Goal: Information Seeking & Learning: Learn about a topic

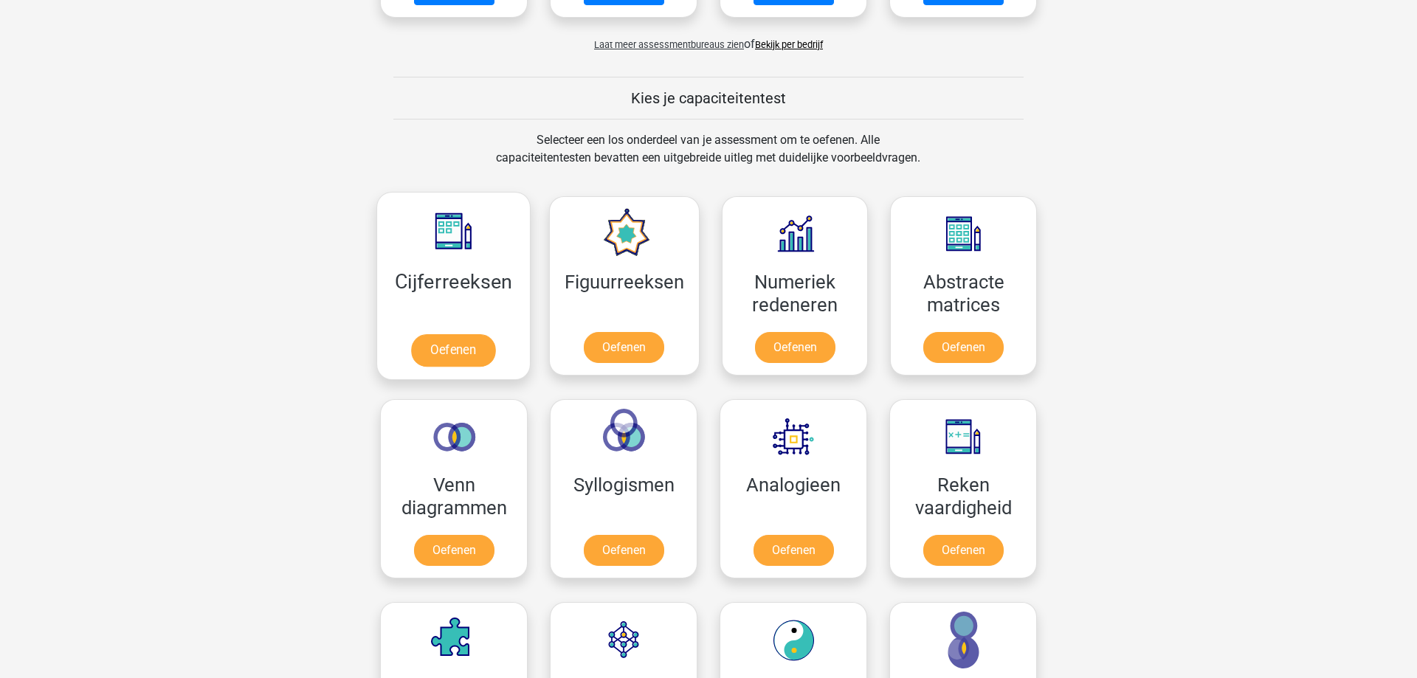
scroll to position [527, 0]
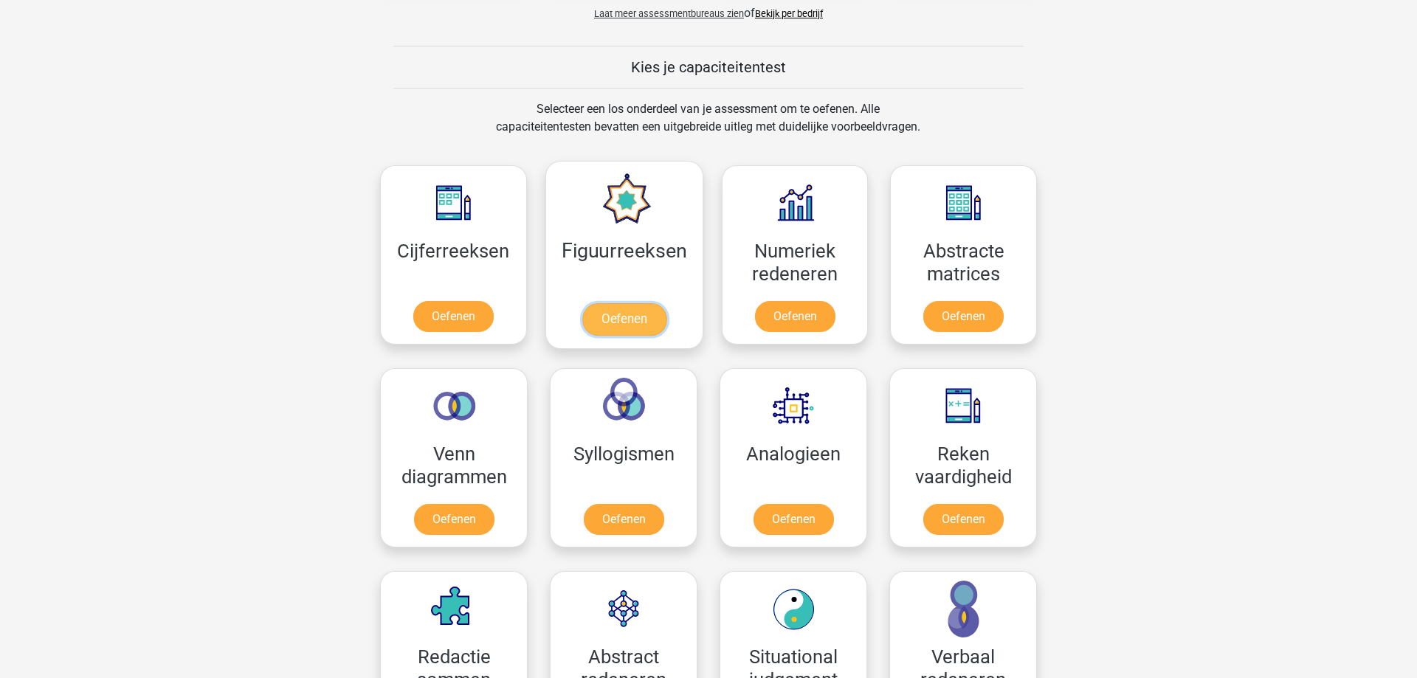
click at [612, 317] on link "Oefenen" at bounding box center [624, 319] width 84 height 32
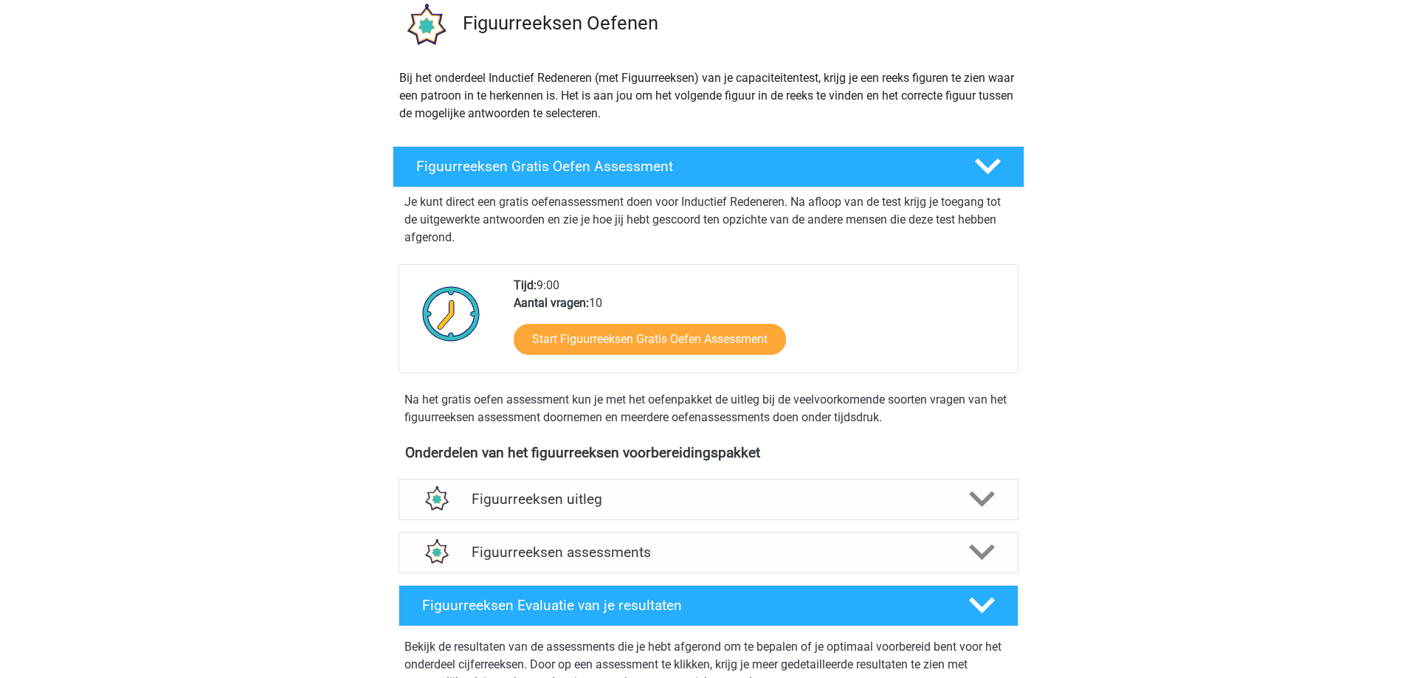
scroll to position [226, 0]
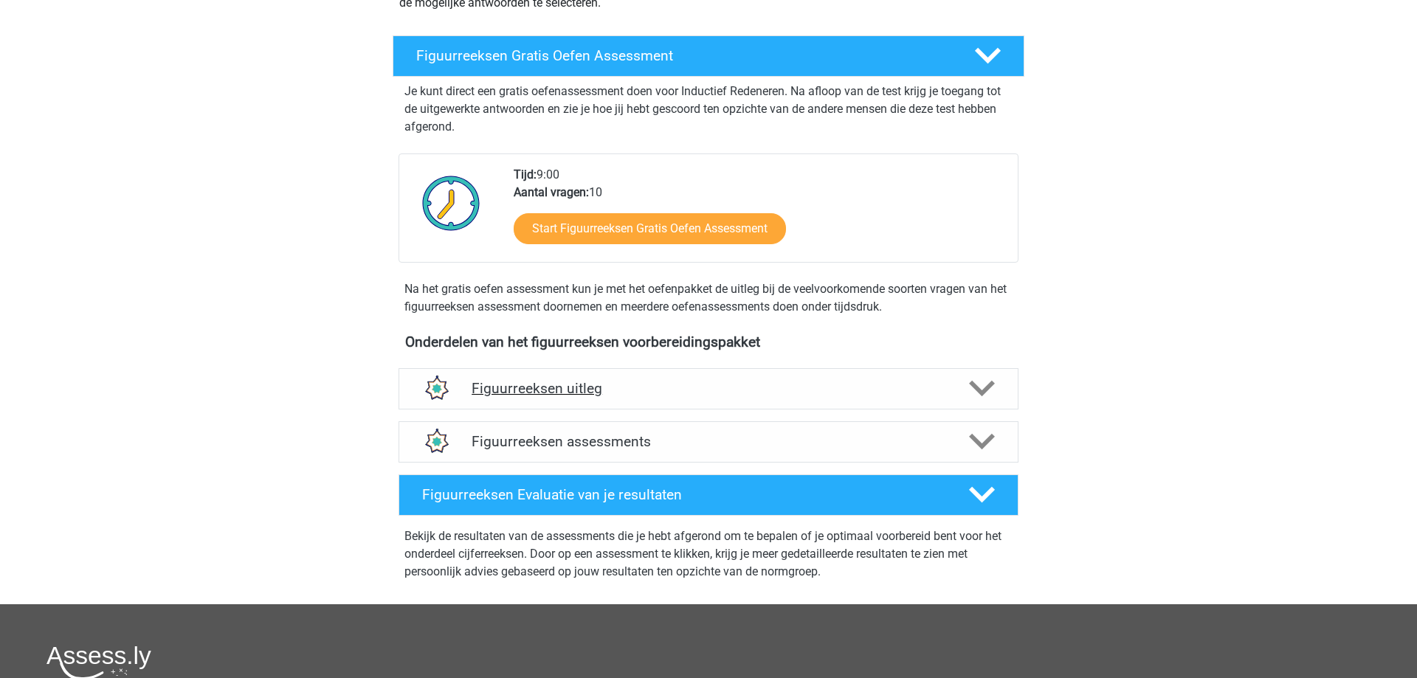
click at [613, 387] on h4 "Figuurreeksen uitleg" at bounding box center [709, 388] width 474 height 17
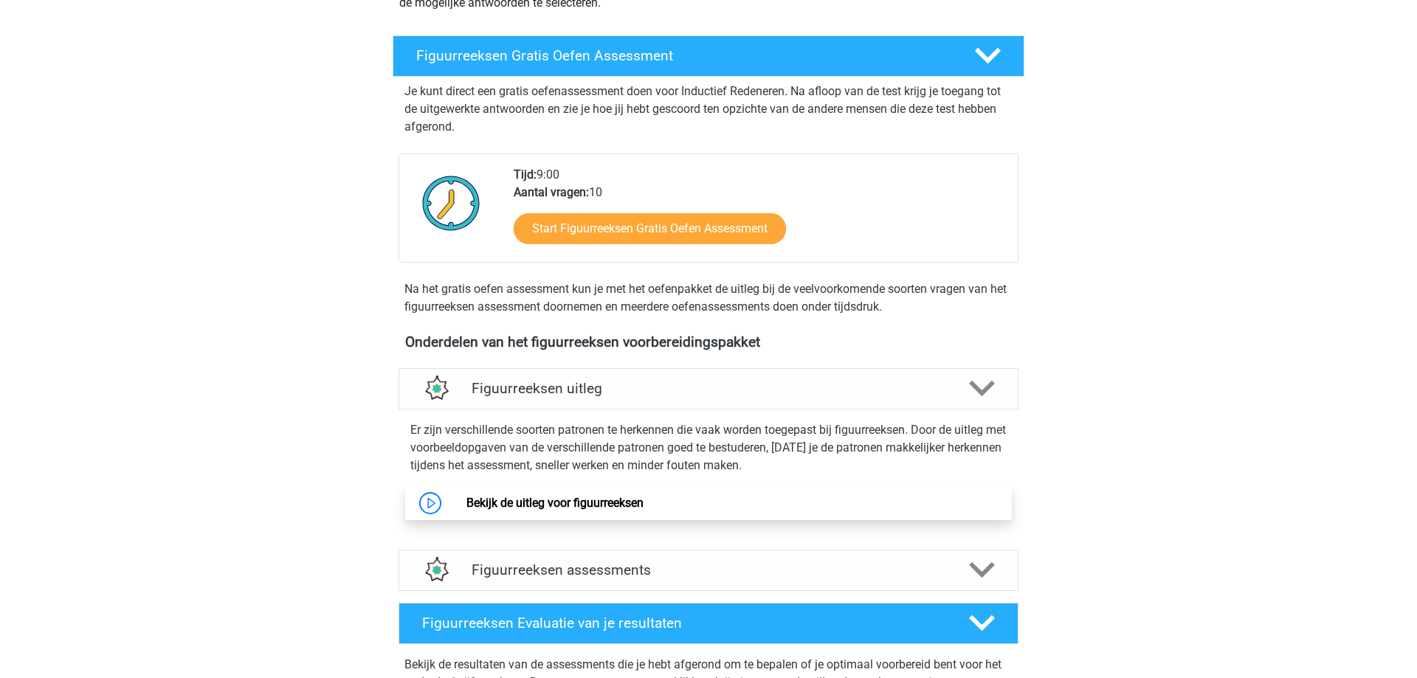
click at [526, 506] on link "Bekijk de uitleg voor figuurreeksen" at bounding box center [554, 503] width 177 height 14
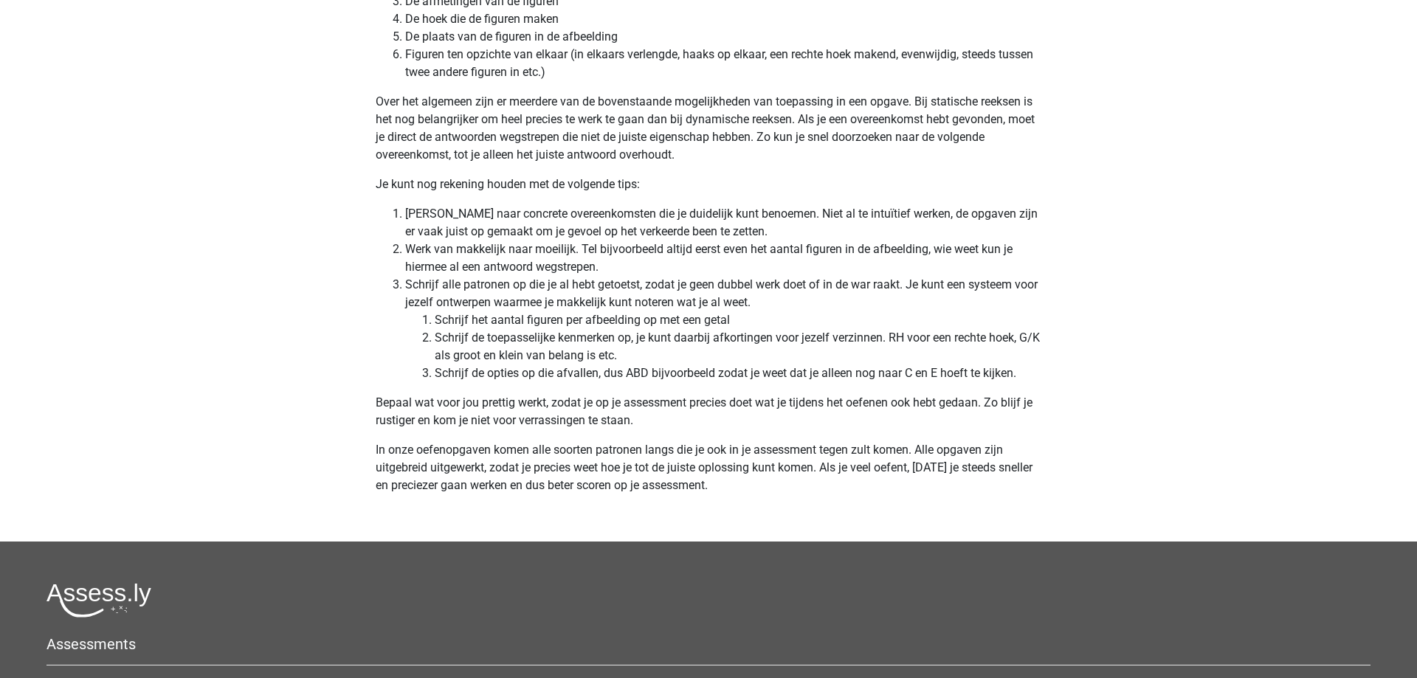
scroll to position [4291, 0]
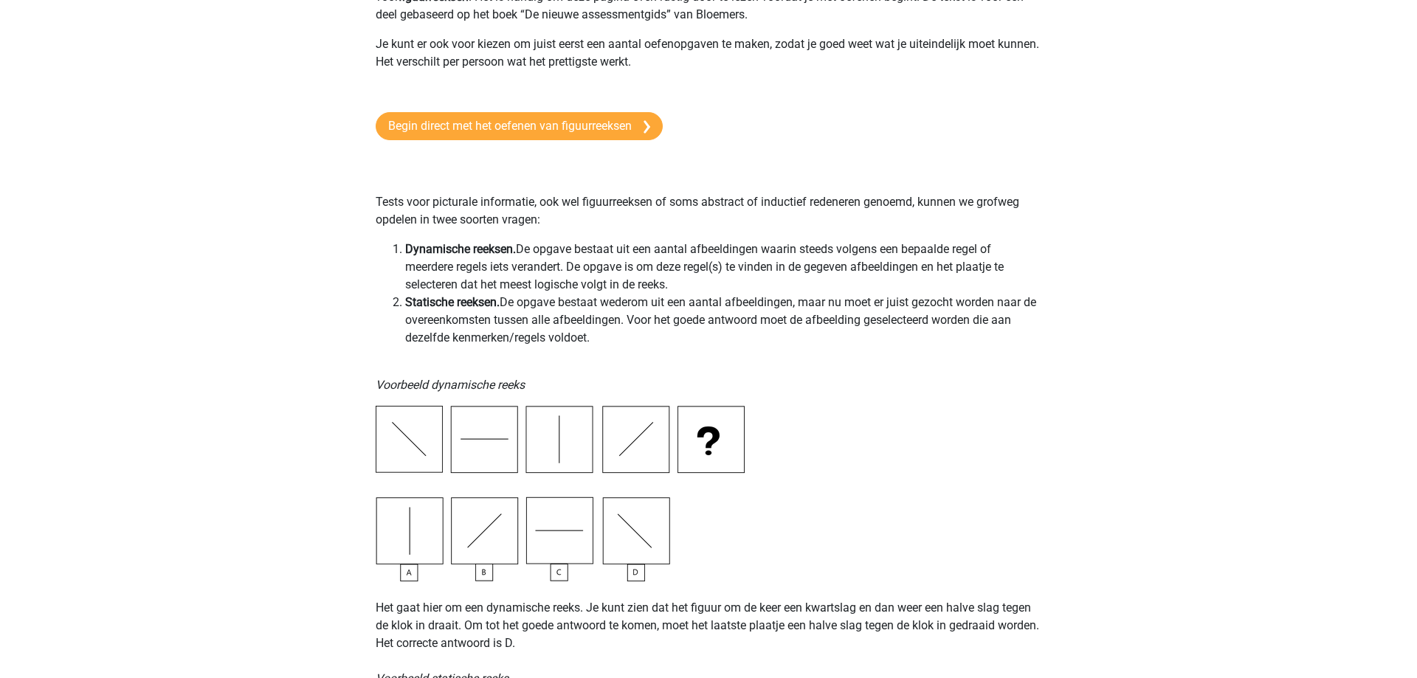
scroll to position [0, 0]
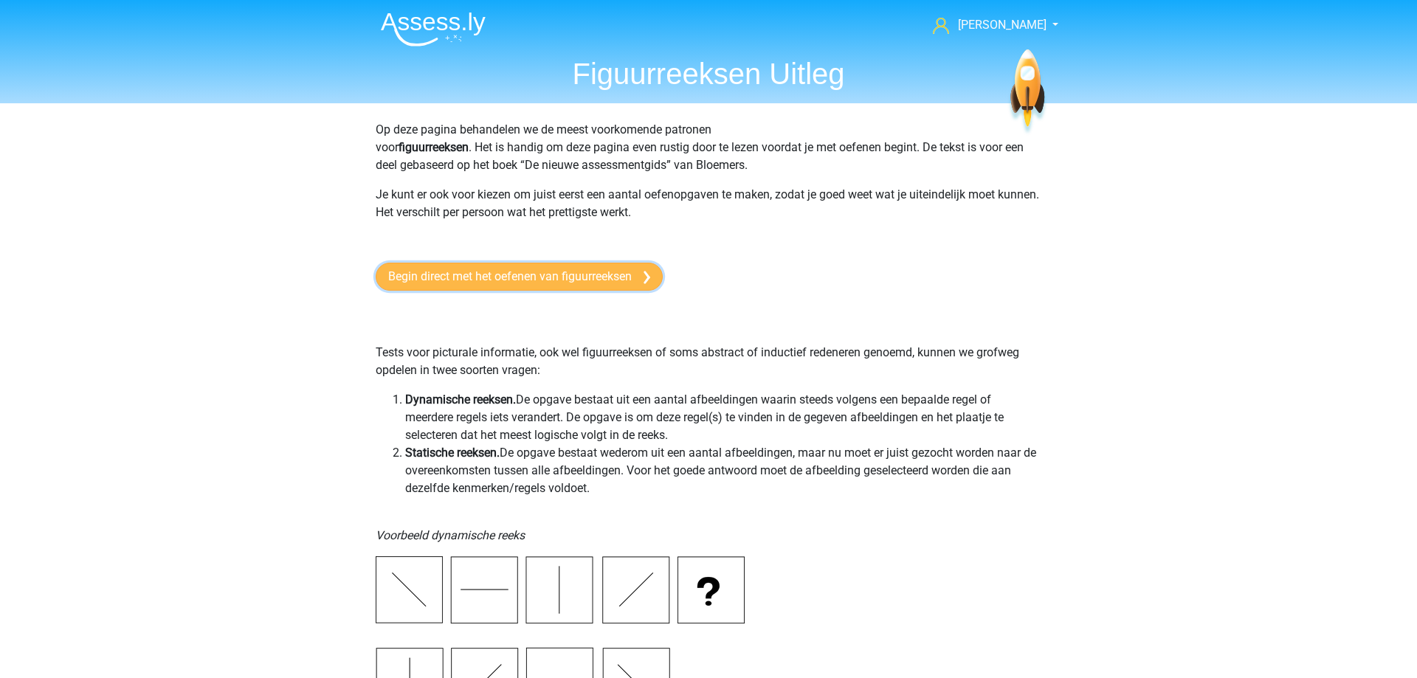
click at [617, 280] on link "Begin direct met het oefenen van figuurreeksen" at bounding box center [519, 277] width 287 height 28
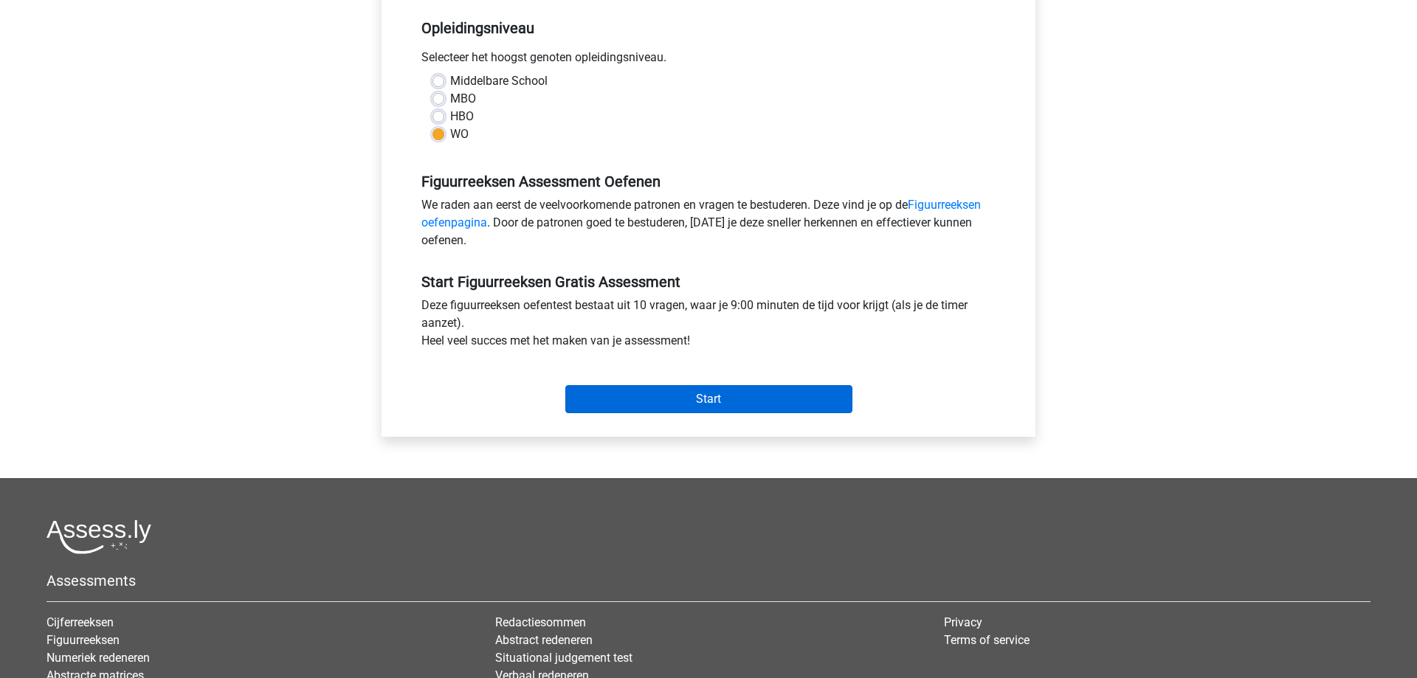
scroll to position [301, 0]
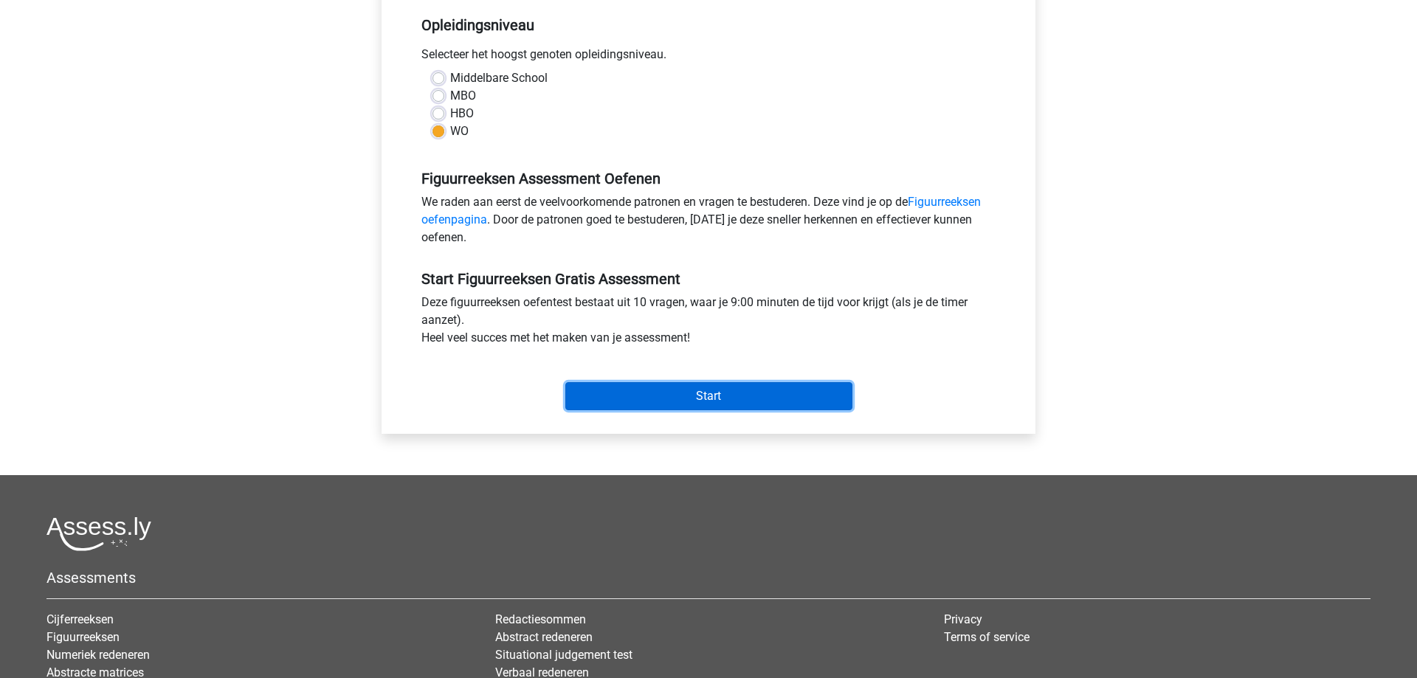
click at [699, 388] on input "Start" at bounding box center [708, 396] width 287 height 28
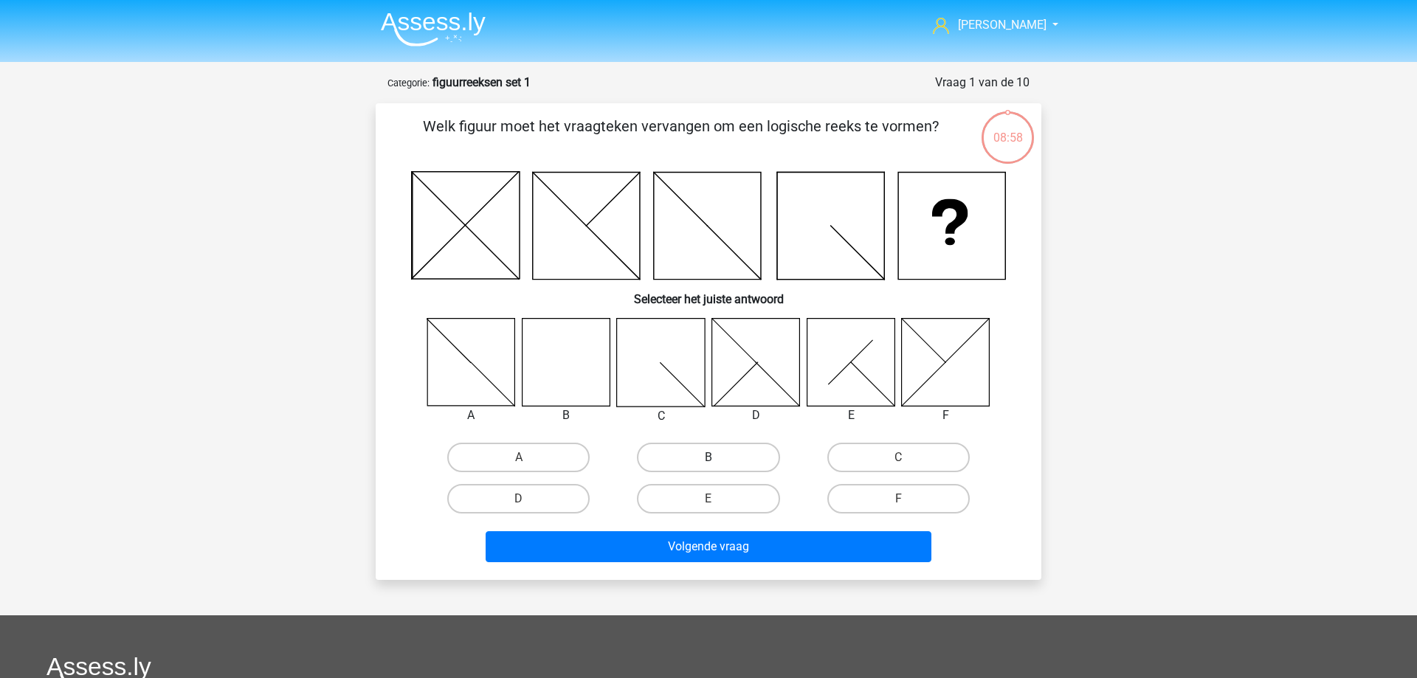
click at [673, 458] on label "B" at bounding box center [708, 458] width 142 height 30
click at [709, 458] on input "B" at bounding box center [714, 463] width 10 height 10
radio input "true"
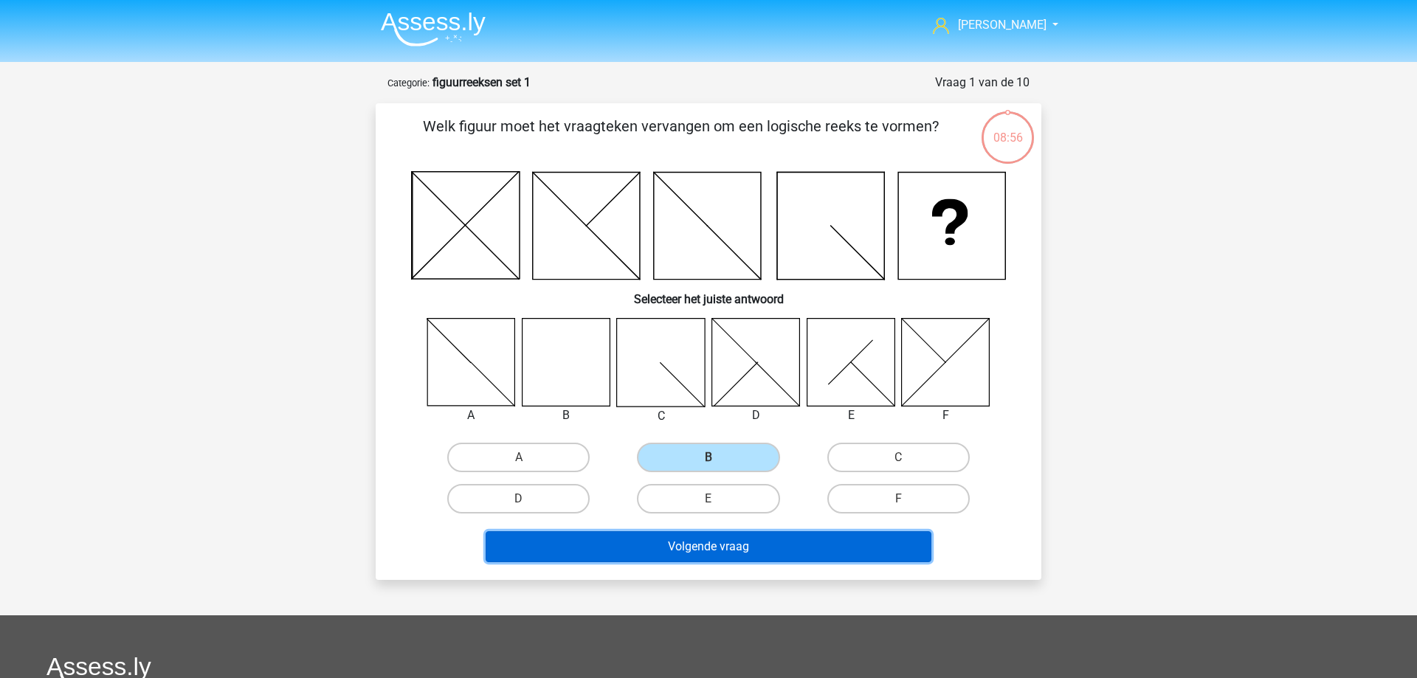
click at [686, 542] on button "Volgende vraag" at bounding box center [709, 546] width 447 height 31
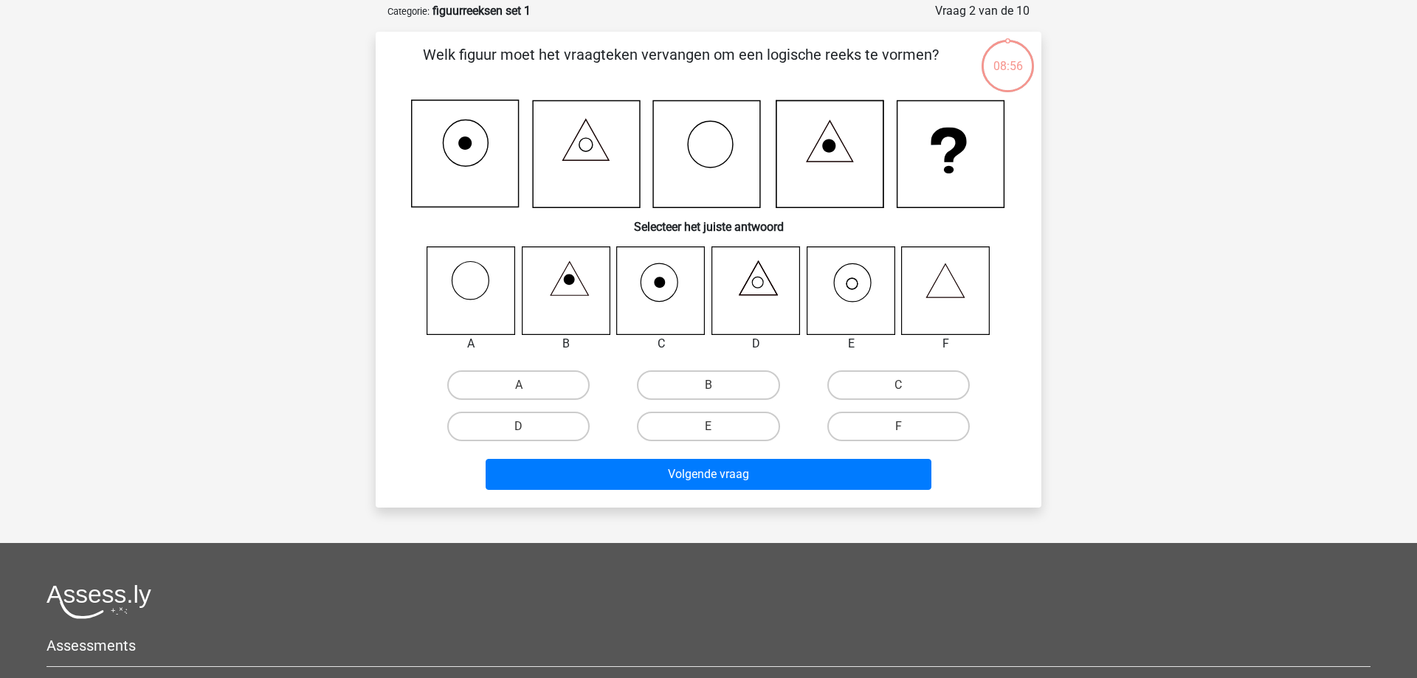
scroll to position [74, 0]
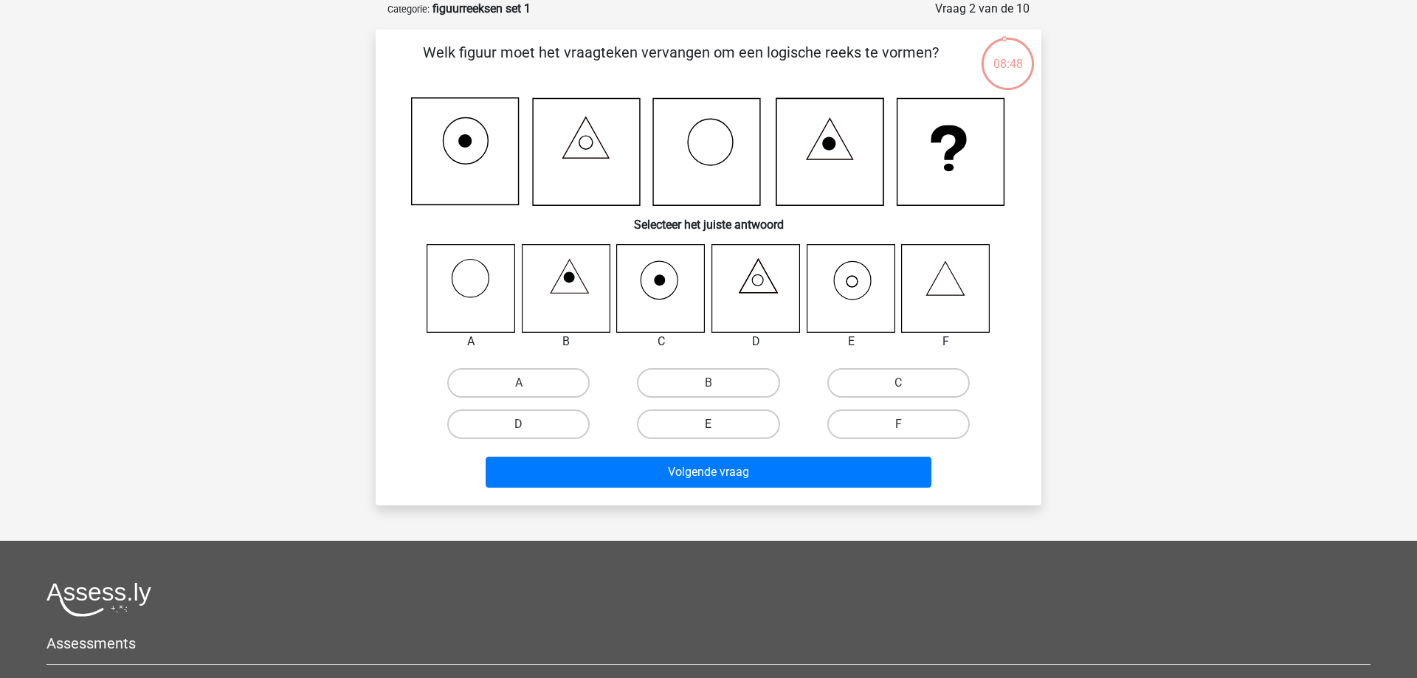
click at [703, 418] on label "E" at bounding box center [708, 425] width 142 height 30
click at [709, 424] on input "E" at bounding box center [714, 429] width 10 height 10
radio input "true"
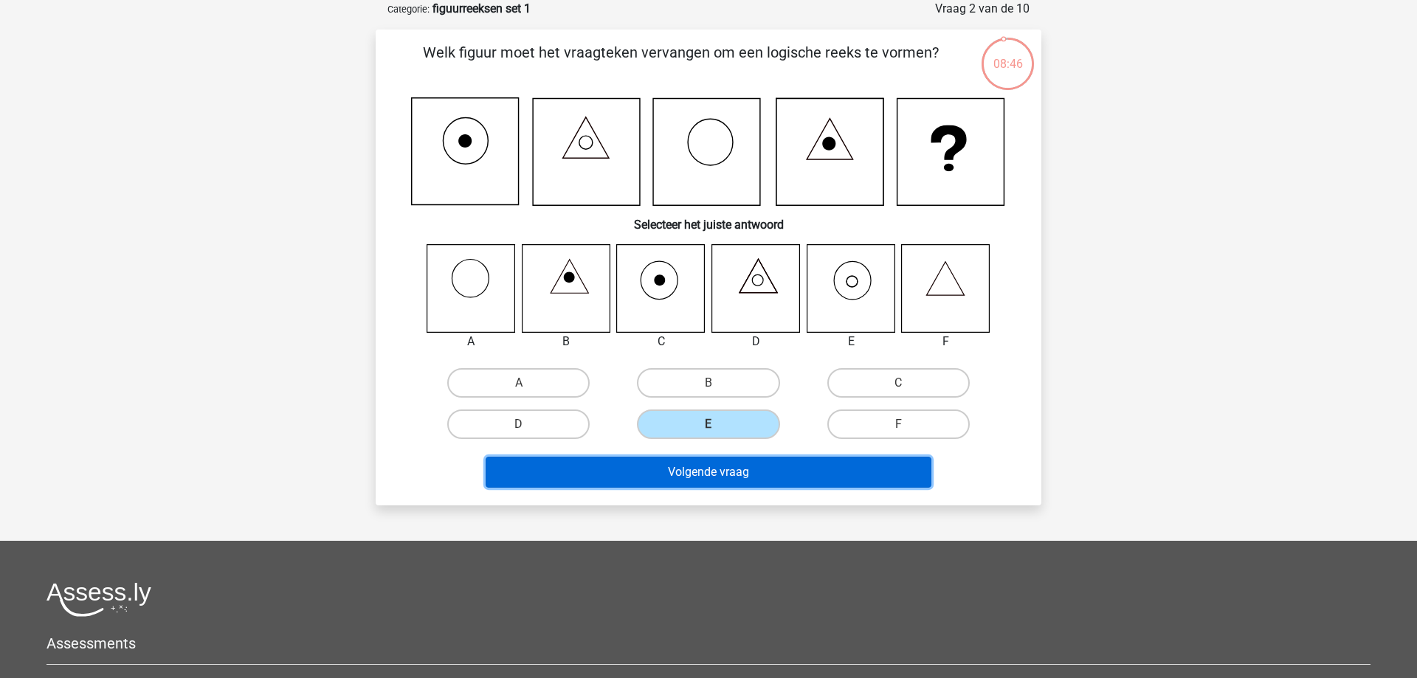
click at [722, 478] on button "Volgende vraag" at bounding box center [709, 472] width 447 height 31
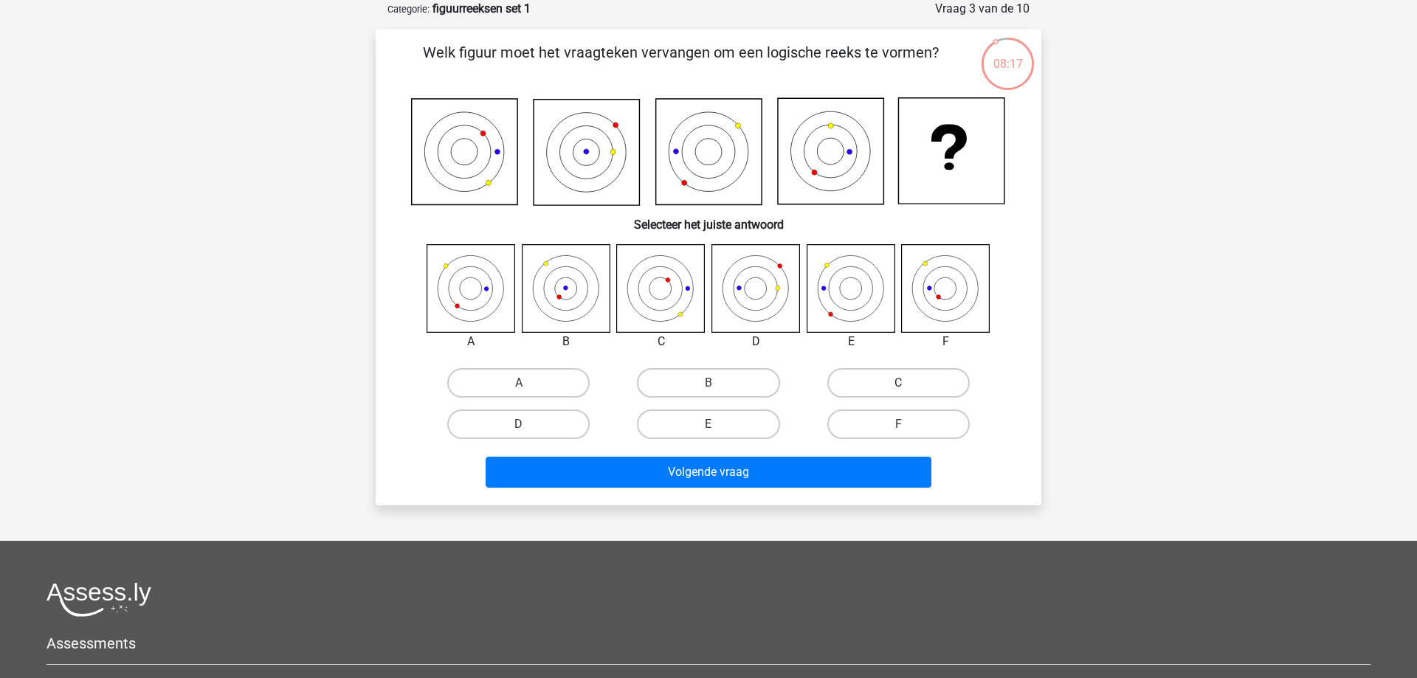
click at [912, 382] on label "C" at bounding box center [898, 383] width 142 height 30
click at [908, 383] on input "C" at bounding box center [903, 388] width 10 height 10
radio input "true"
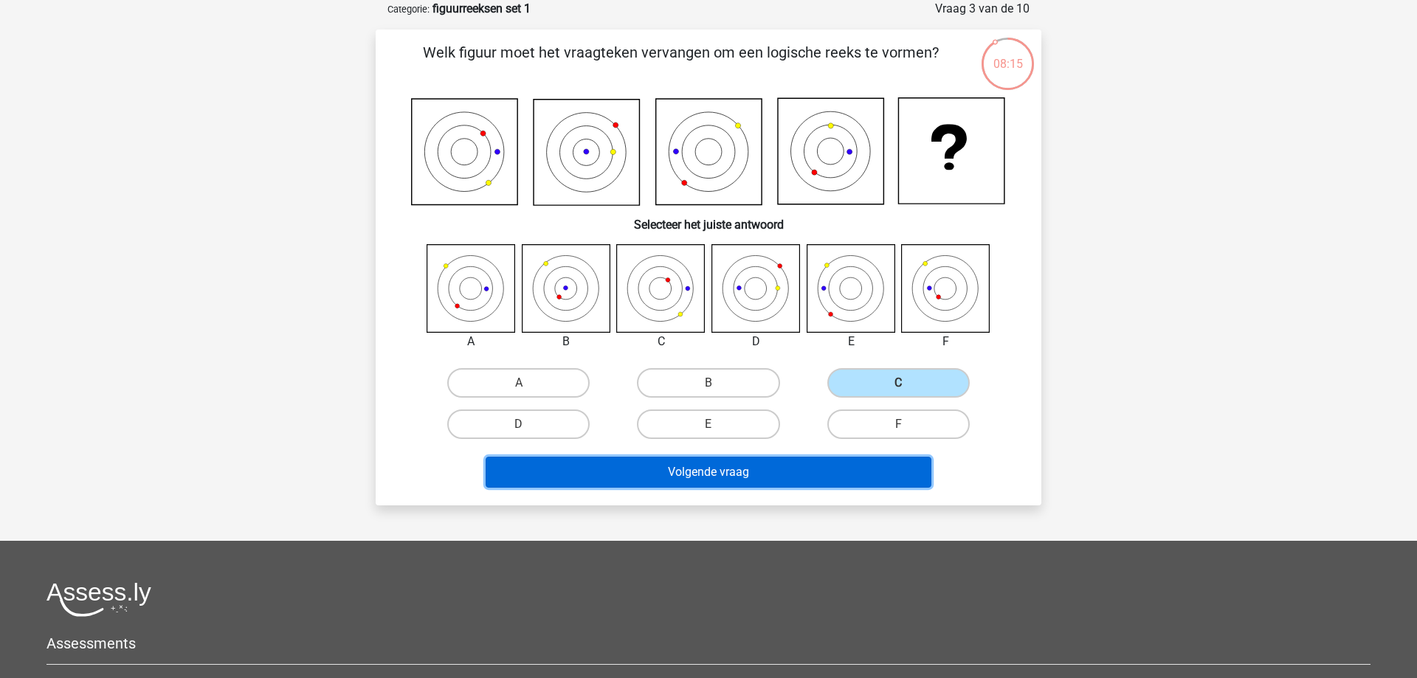
click at [827, 475] on button "Volgende vraag" at bounding box center [709, 472] width 447 height 31
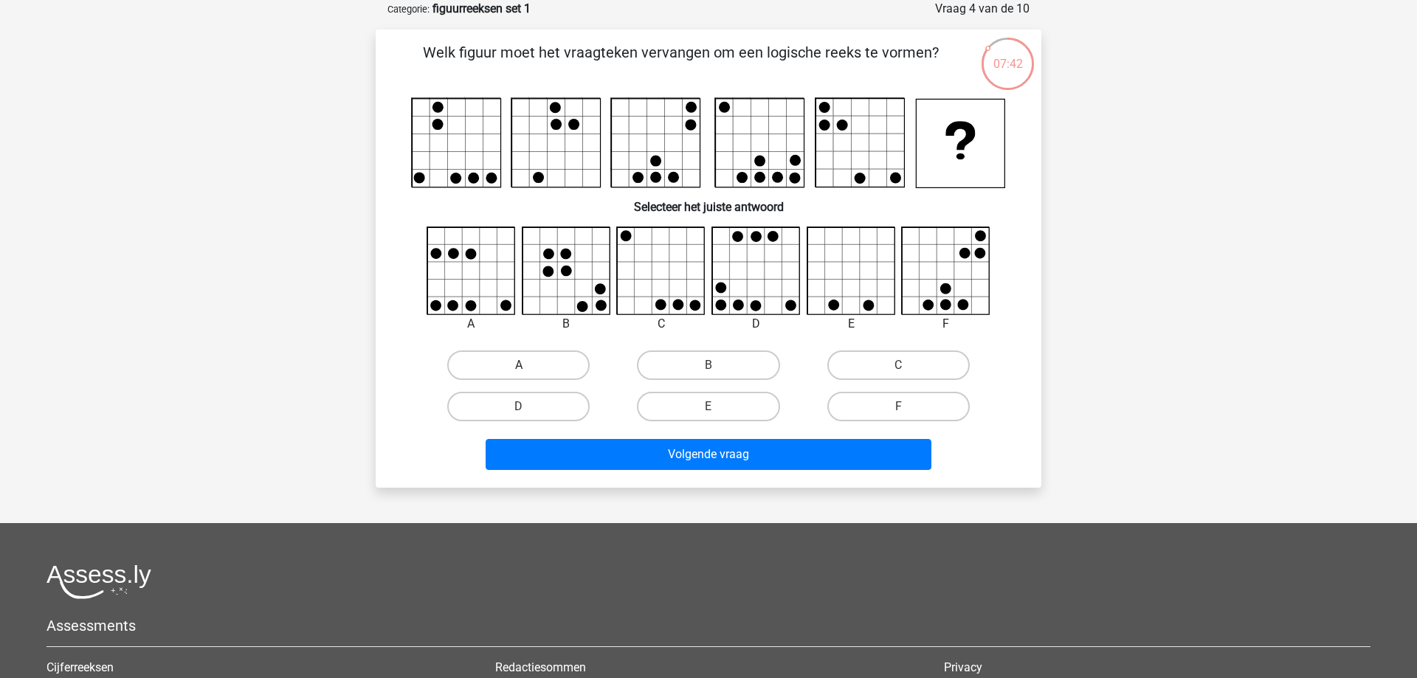
click at [527, 363] on label "A" at bounding box center [518, 366] width 142 height 30
click at [527, 365] on input "A" at bounding box center [524, 370] width 10 height 10
radio input "true"
click at [748, 360] on label "B" at bounding box center [708, 366] width 142 height 30
click at [718, 365] on input "B" at bounding box center [714, 370] width 10 height 10
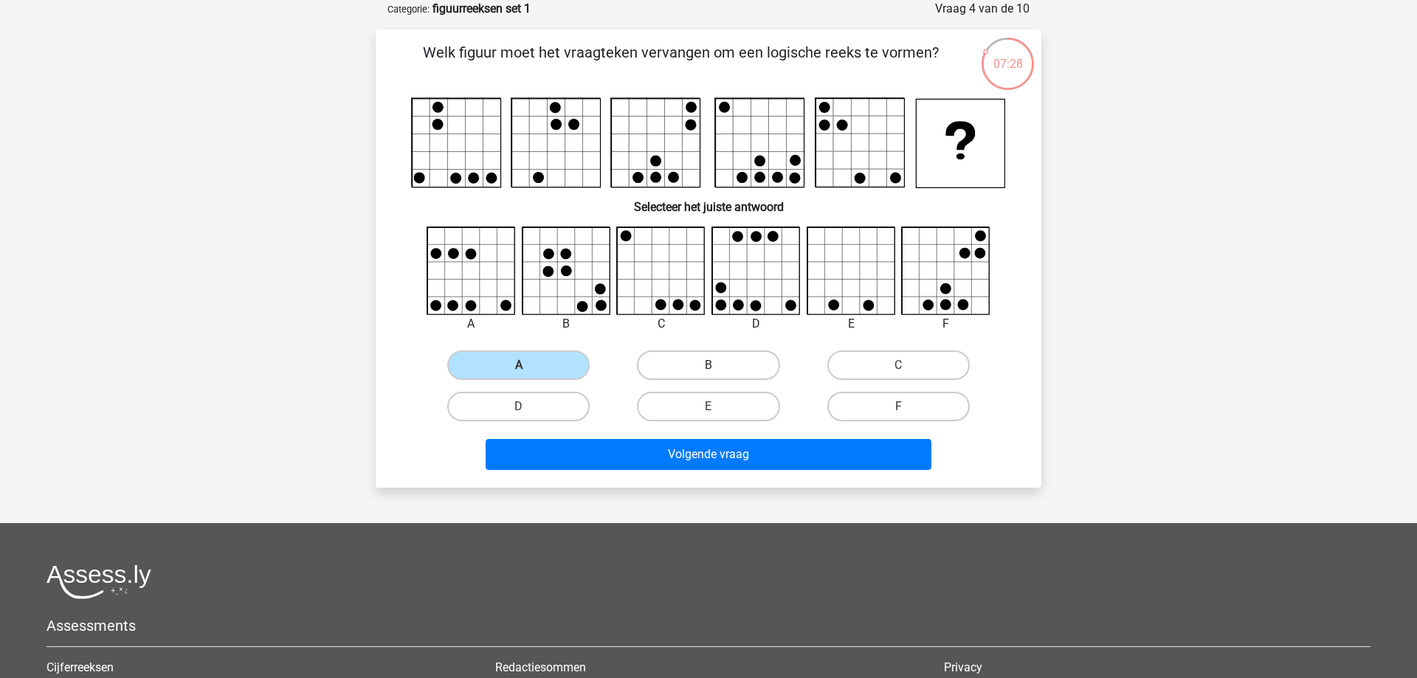
radio input "true"
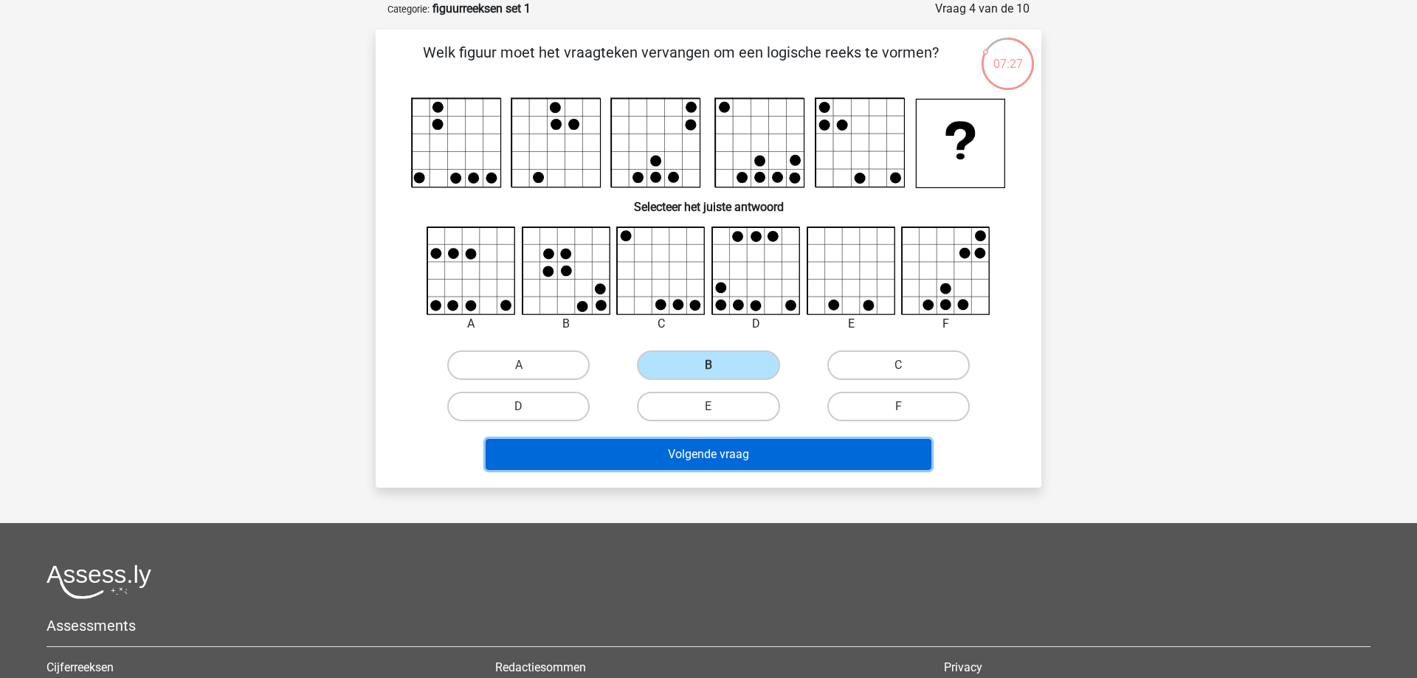
click at [745, 454] on button "Volgende vraag" at bounding box center [709, 454] width 447 height 31
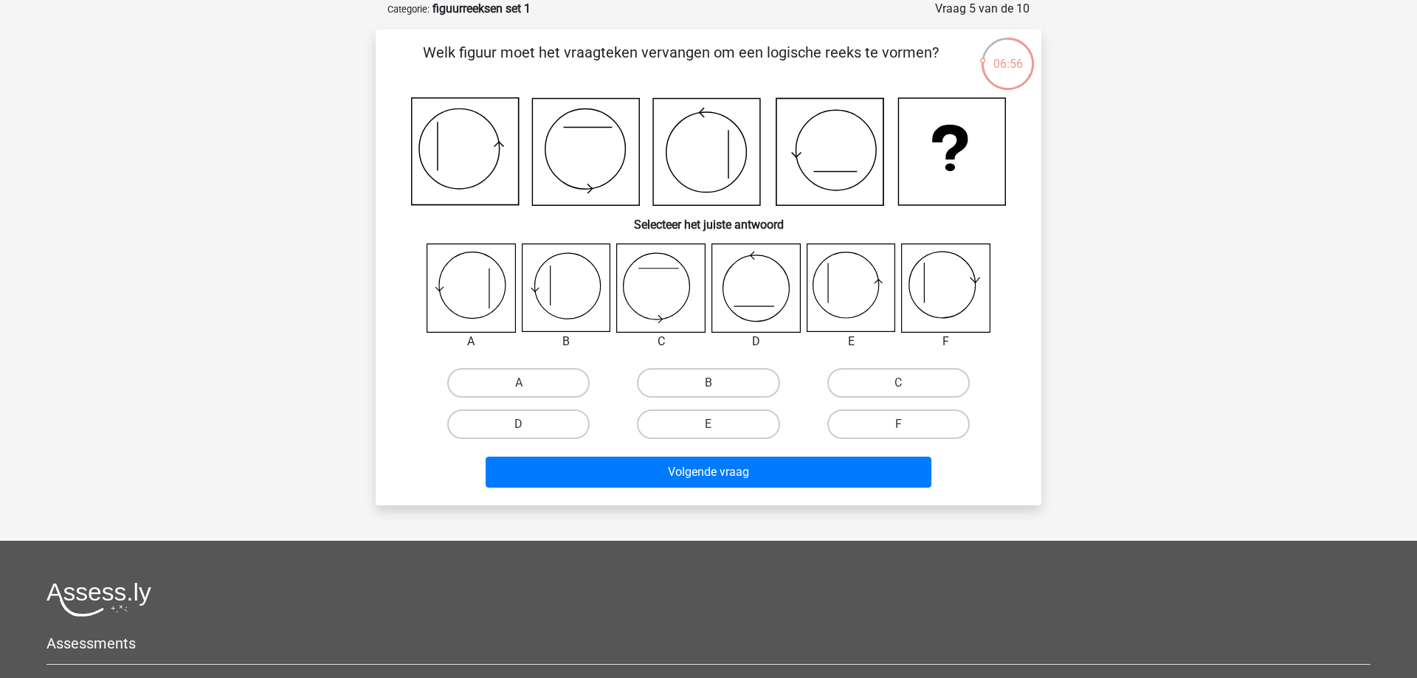
click at [709, 427] on div "E" at bounding box center [708, 425] width 178 height 30
click at [721, 418] on label "E" at bounding box center [708, 425] width 142 height 30
click at [718, 424] on input "E" at bounding box center [714, 429] width 10 height 10
radio input "true"
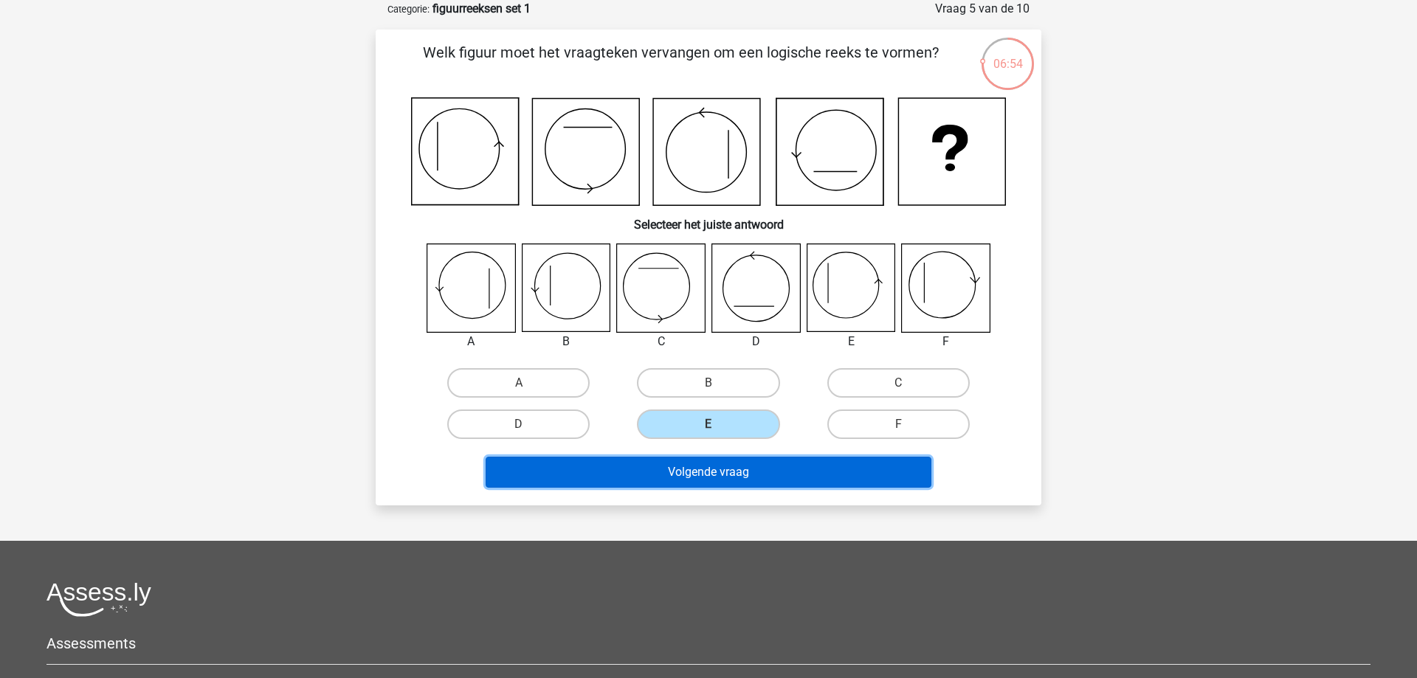
click at [727, 461] on button "Volgende vraag" at bounding box center [709, 472] width 447 height 31
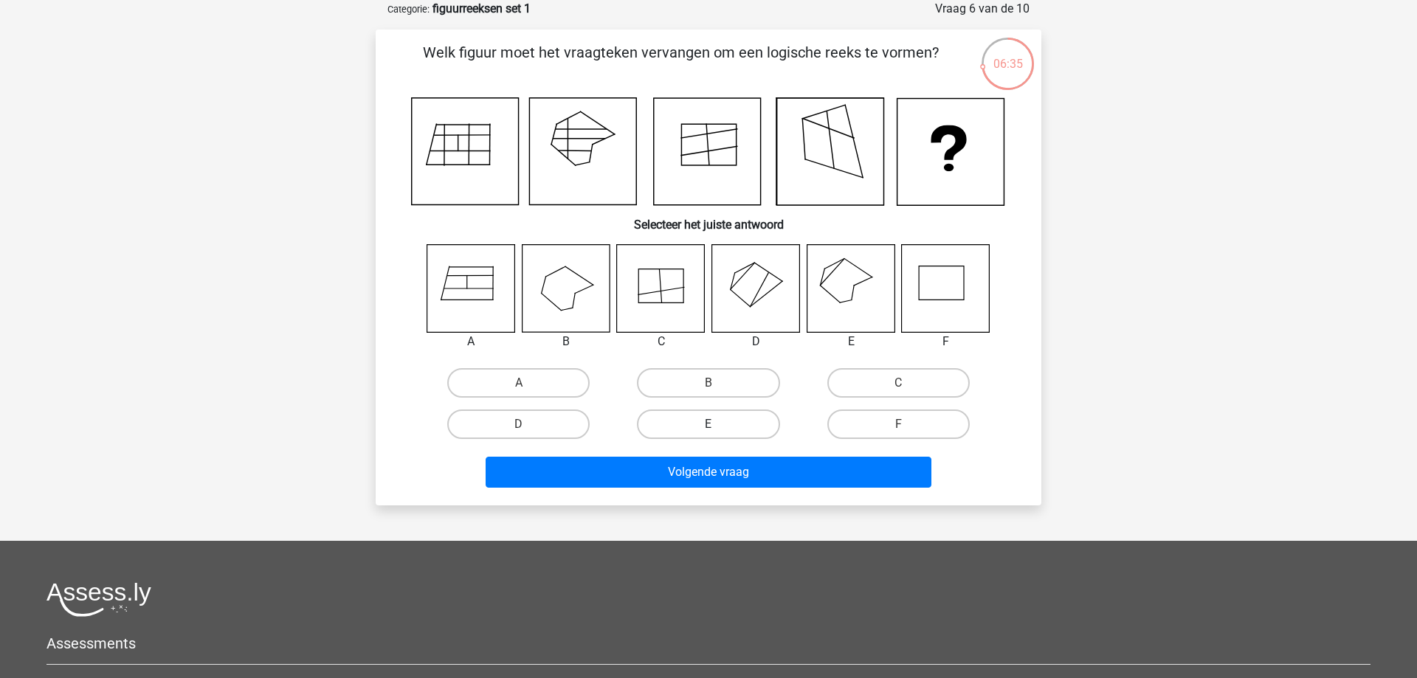
click at [693, 435] on label "E" at bounding box center [708, 425] width 142 height 30
click at [709, 434] on input "E" at bounding box center [714, 429] width 10 height 10
radio input "true"
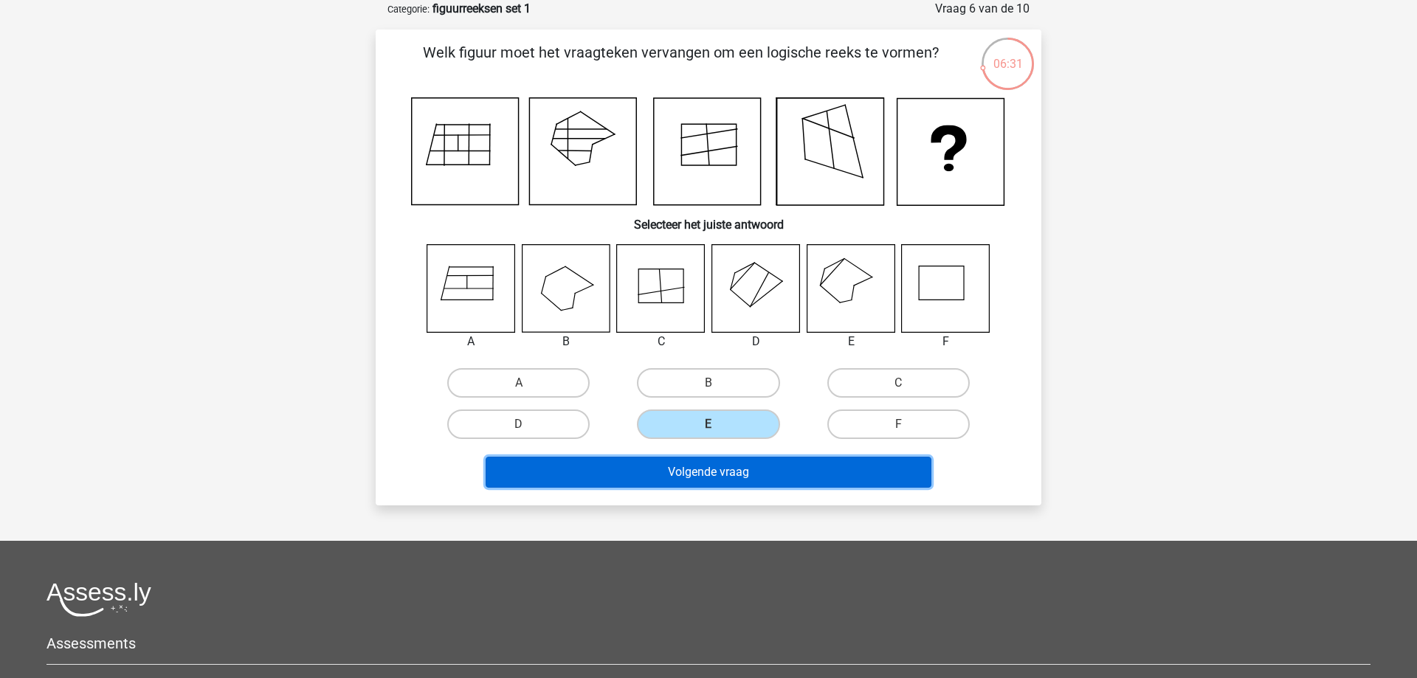
click at [713, 470] on button "Volgende vraag" at bounding box center [709, 472] width 447 height 31
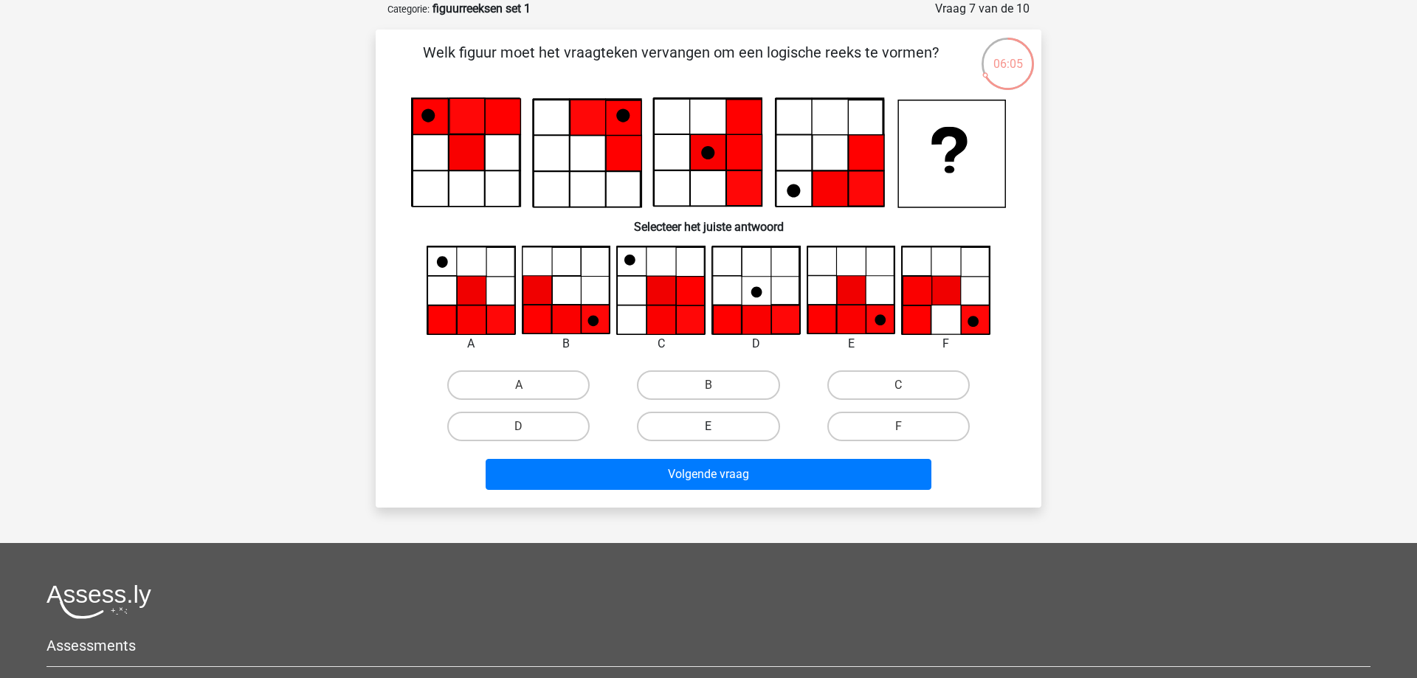
click at [743, 429] on label "E" at bounding box center [708, 427] width 142 height 30
click at [718, 429] on input "E" at bounding box center [714, 432] width 10 height 10
radio input "true"
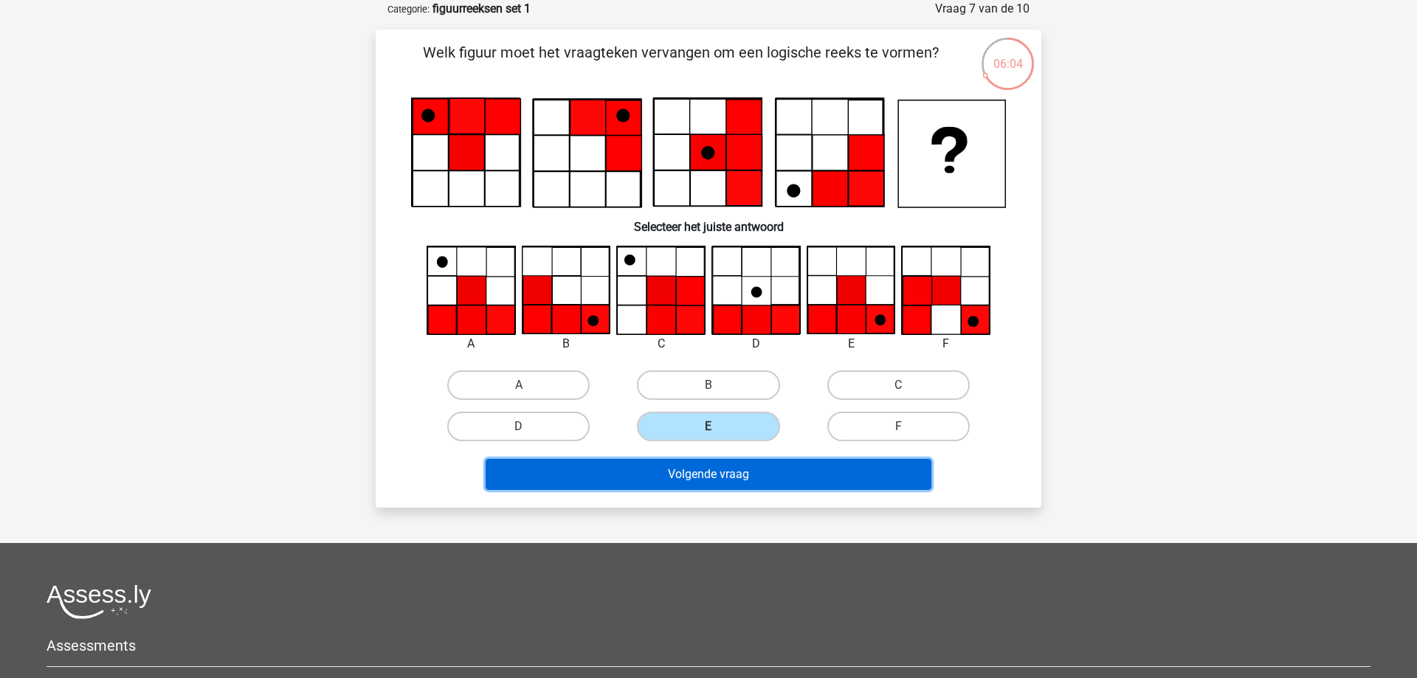
click at [760, 481] on button "Volgende vraag" at bounding box center [709, 474] width 447 height 31
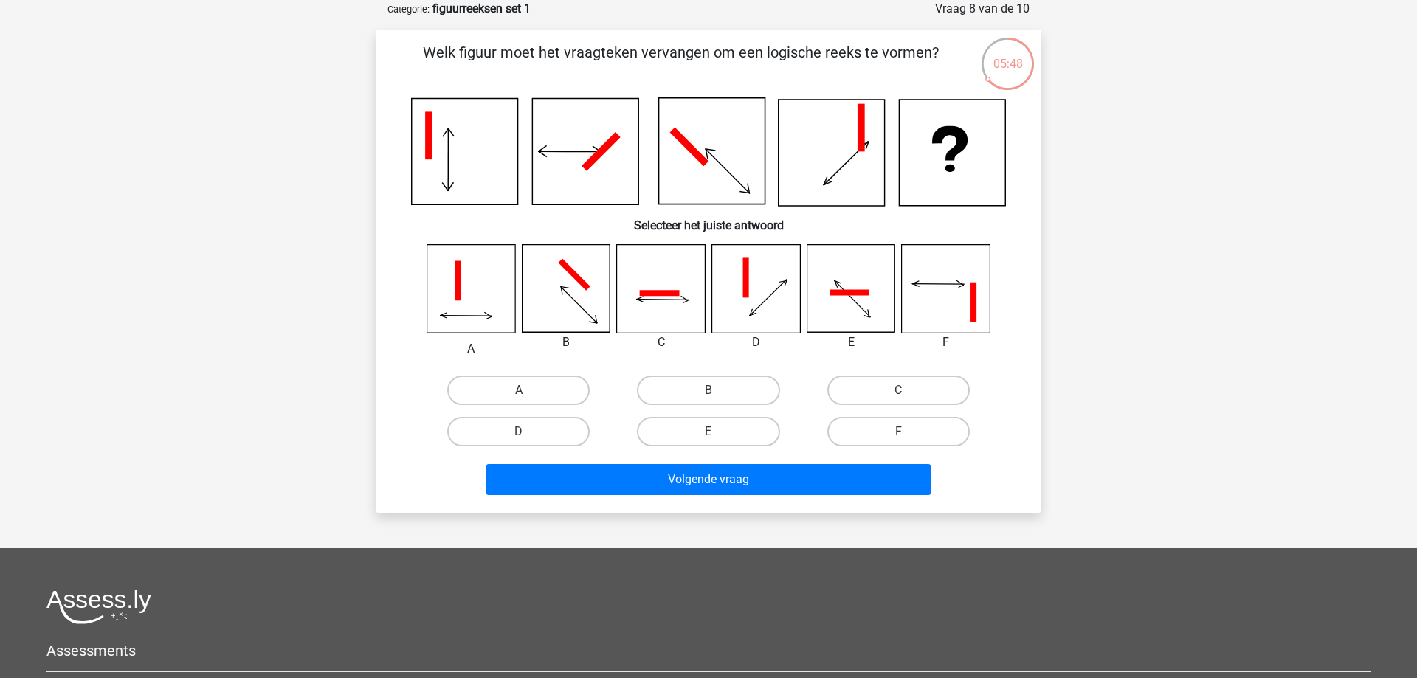
click at [906, 399] on input "C" at bounding box center [903, 395] width 10 height 10
radio input "true"
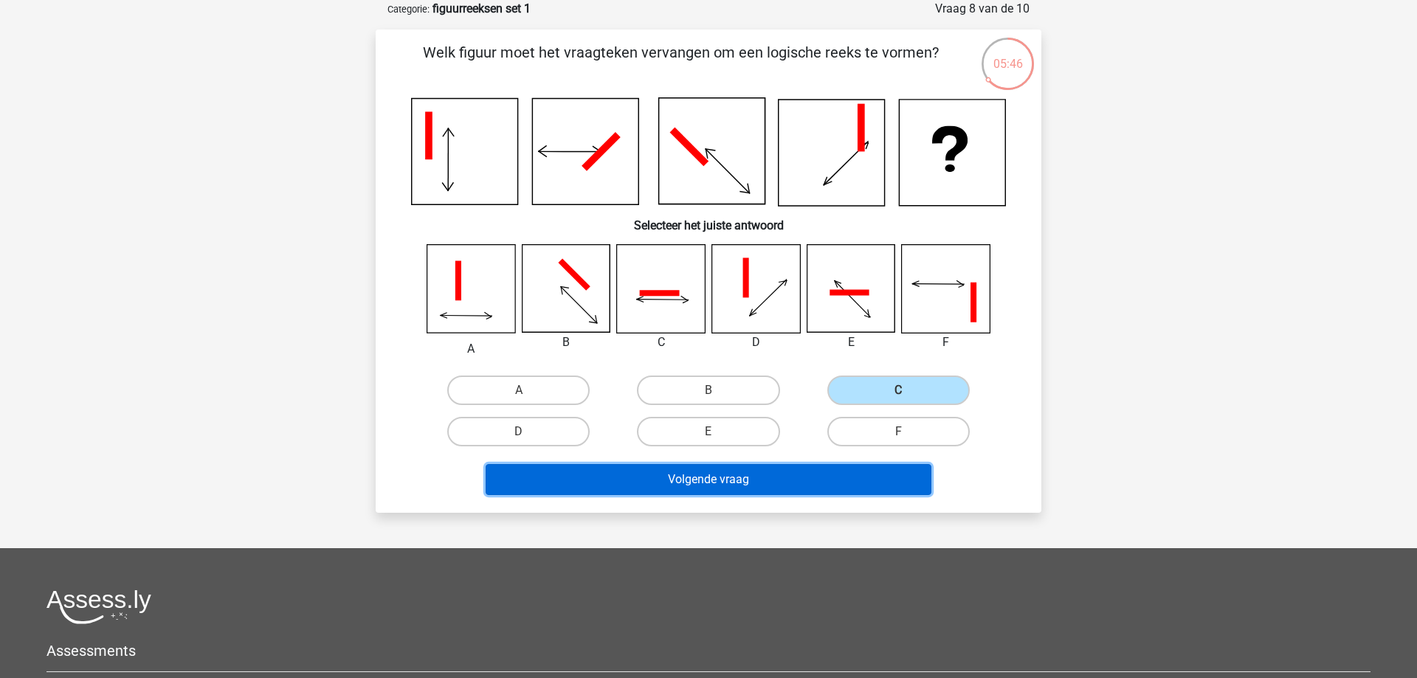
click at [830, 478] on button "Volgende vraag" at bounding box center [709, 479] width 447 height 31
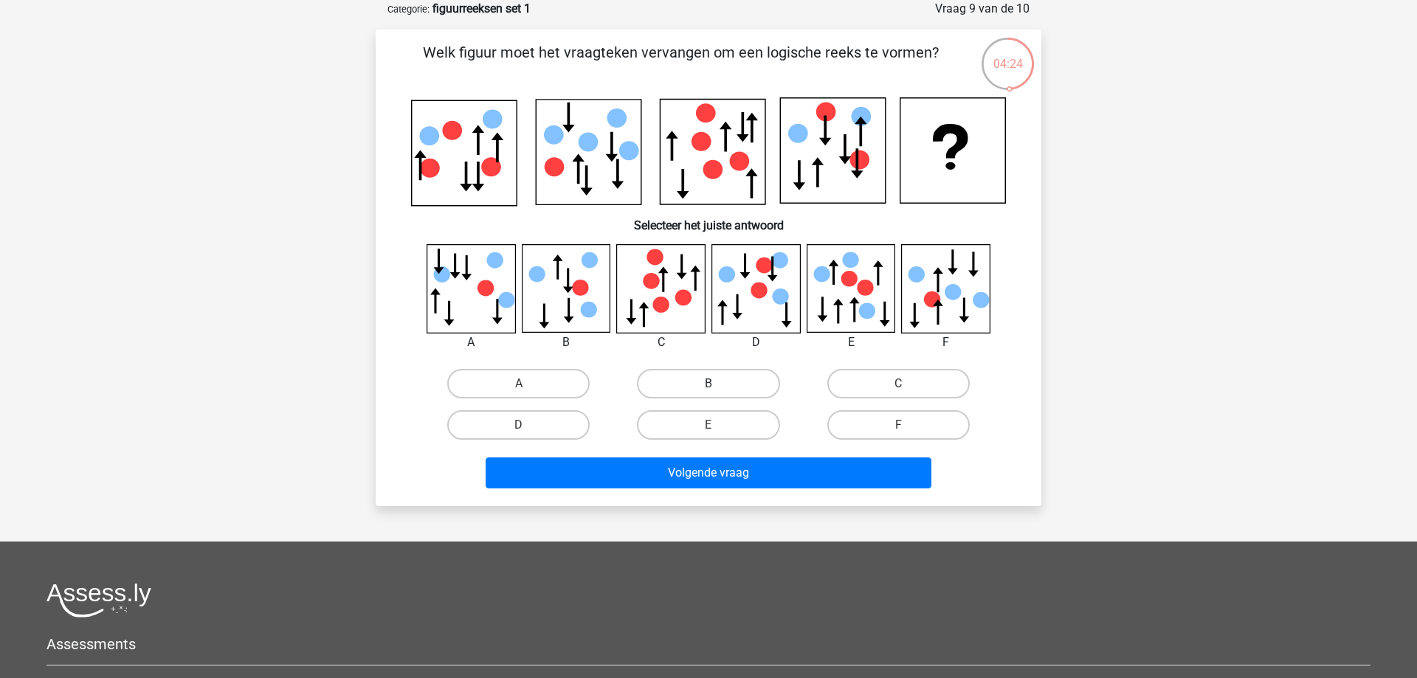
click at [658, 388] on label "B" at bounding box center [708, 384] width 142 height 30
click at [709, 388] on input "B" at bounding box center [714, 389] width 10 height 10
radio input "true"
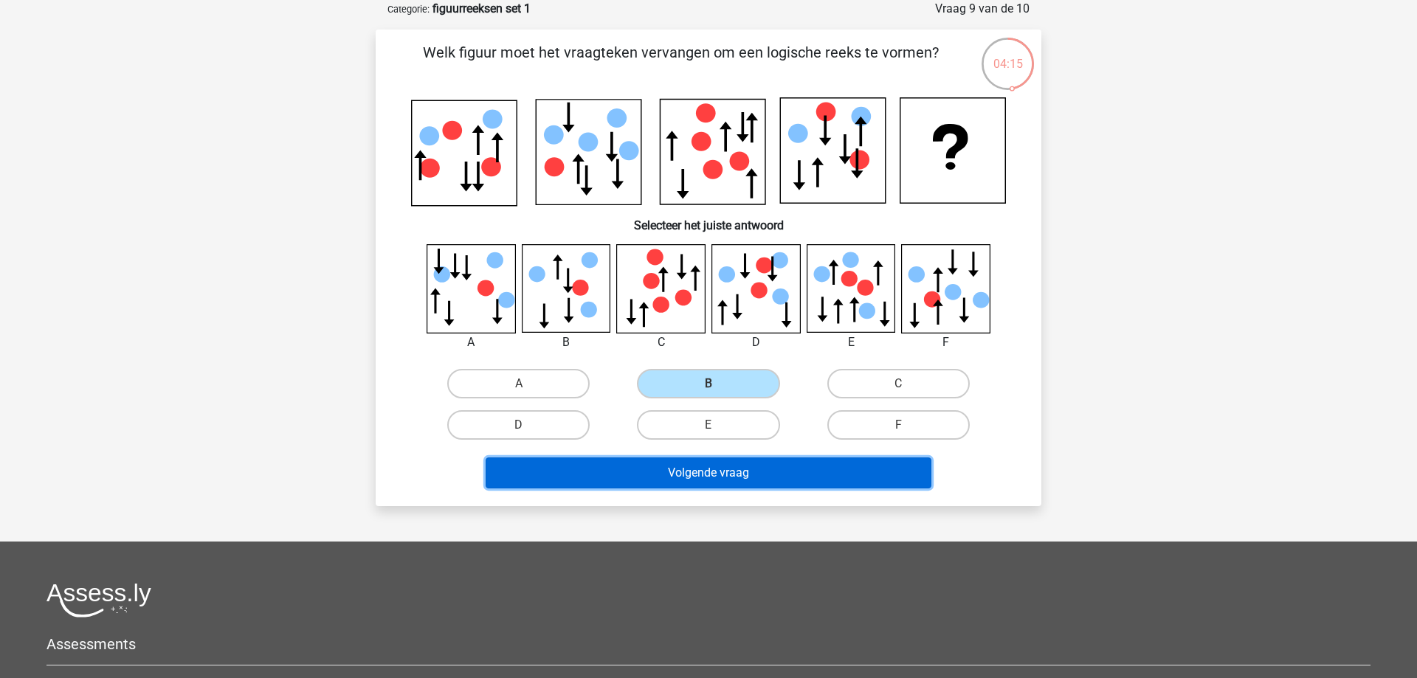
click at [745, 475] on button "Volgende vraag" at bounding box center [709, 473] width 447 height 31
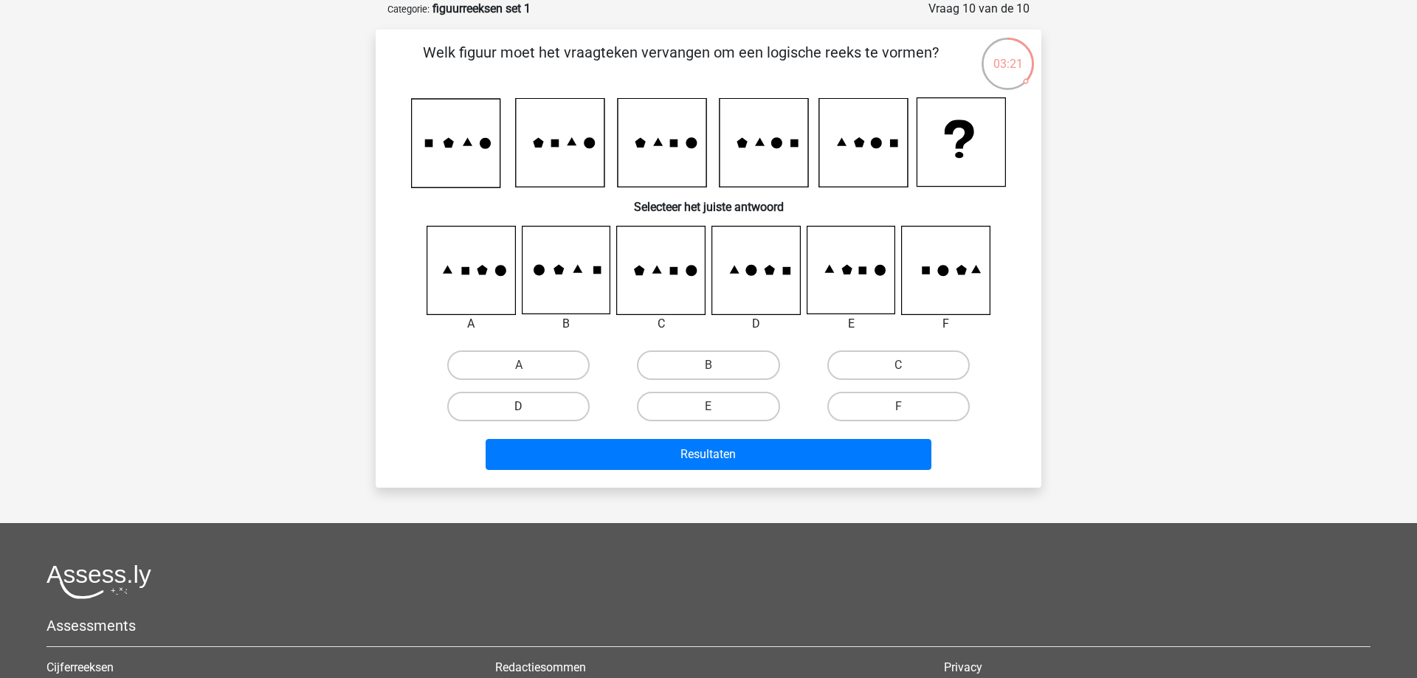
click at [535, 410] on label "D" at bounding box center [518, 407] width 142 height 30
click at [528, 410] on input "D" at bounding box center [524, 412] width 10 height 10
radio input "true"
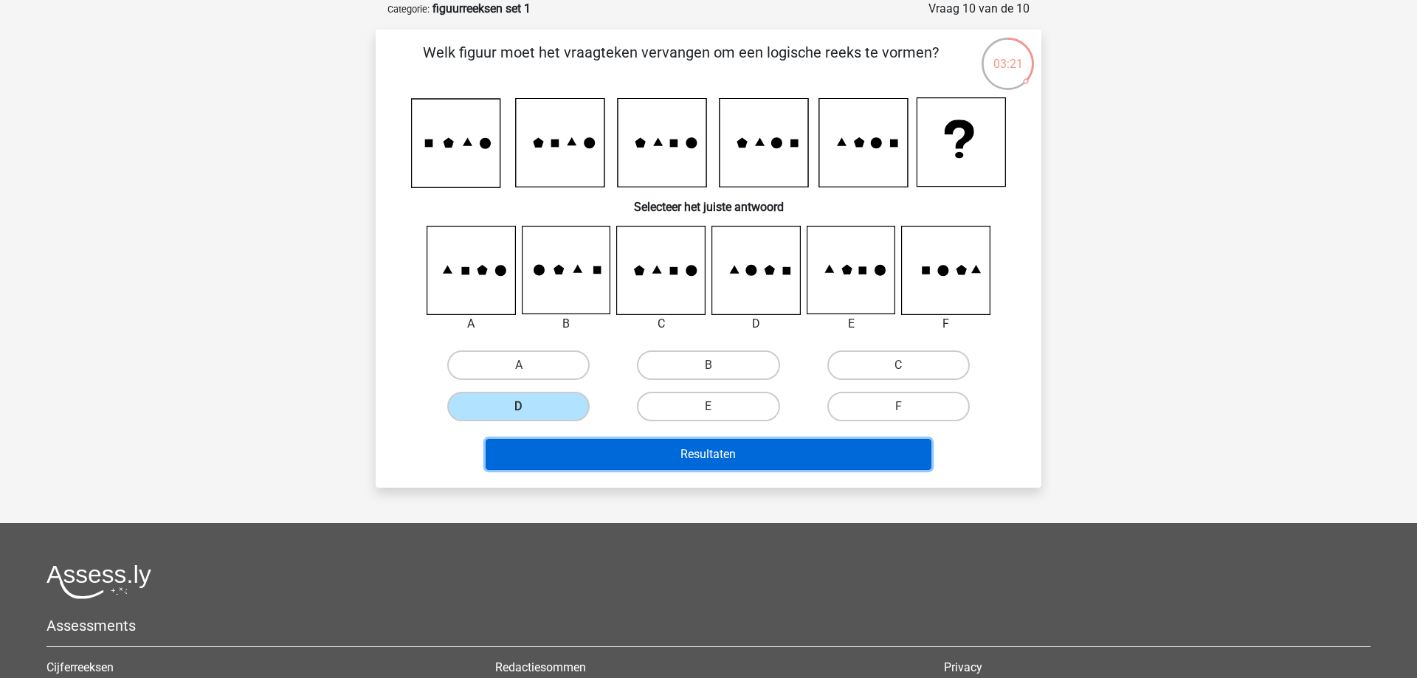
click at [635, 450] on button "Resultaten" at bounding box center [709, 454] width 447 height 31
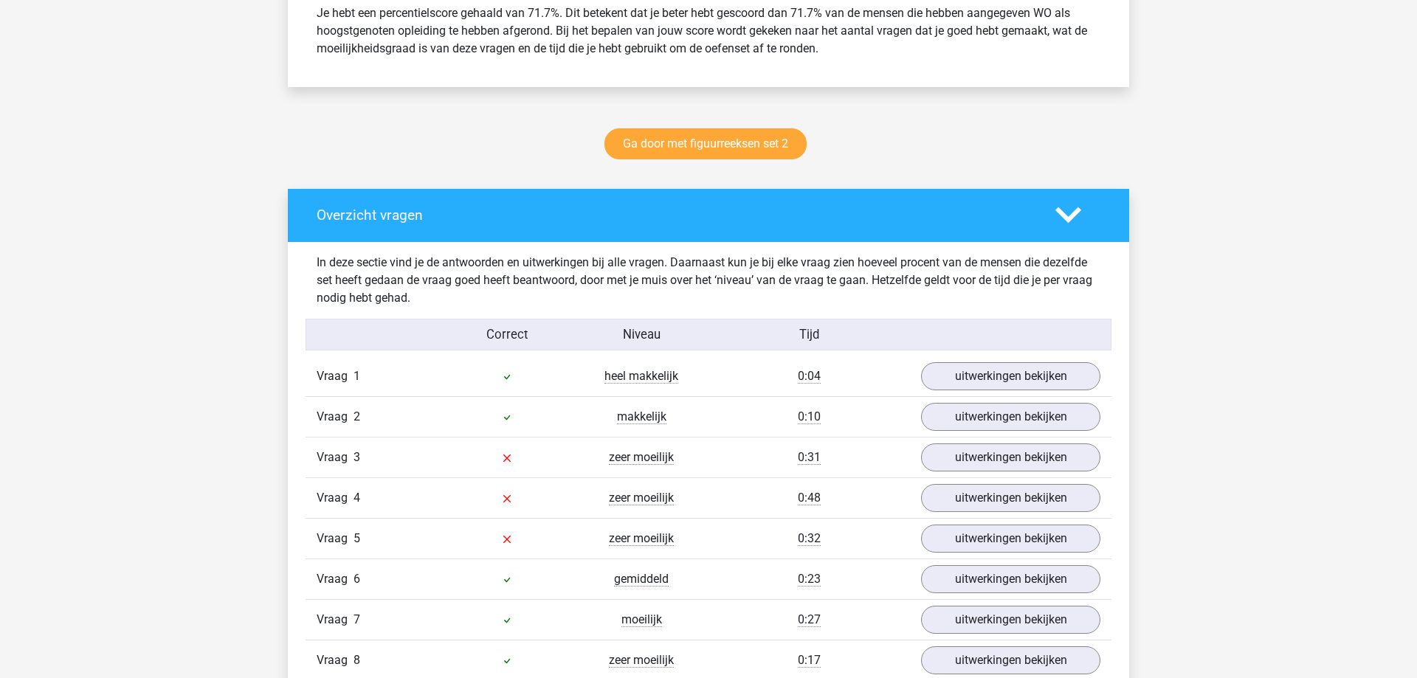
scroll to position [753, 0]
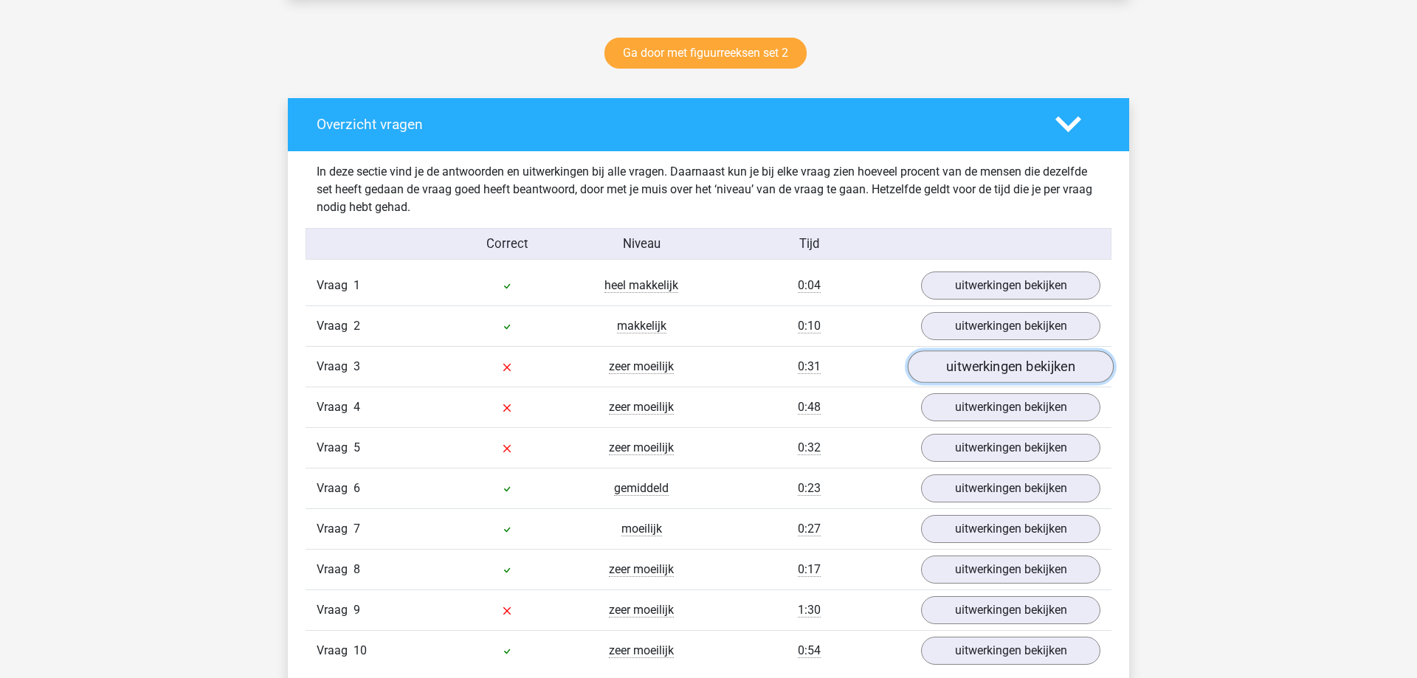
click at [952, 372] on link "uitwerkingen bekijken" at bounding box center [1011, 367] width 206 height 32
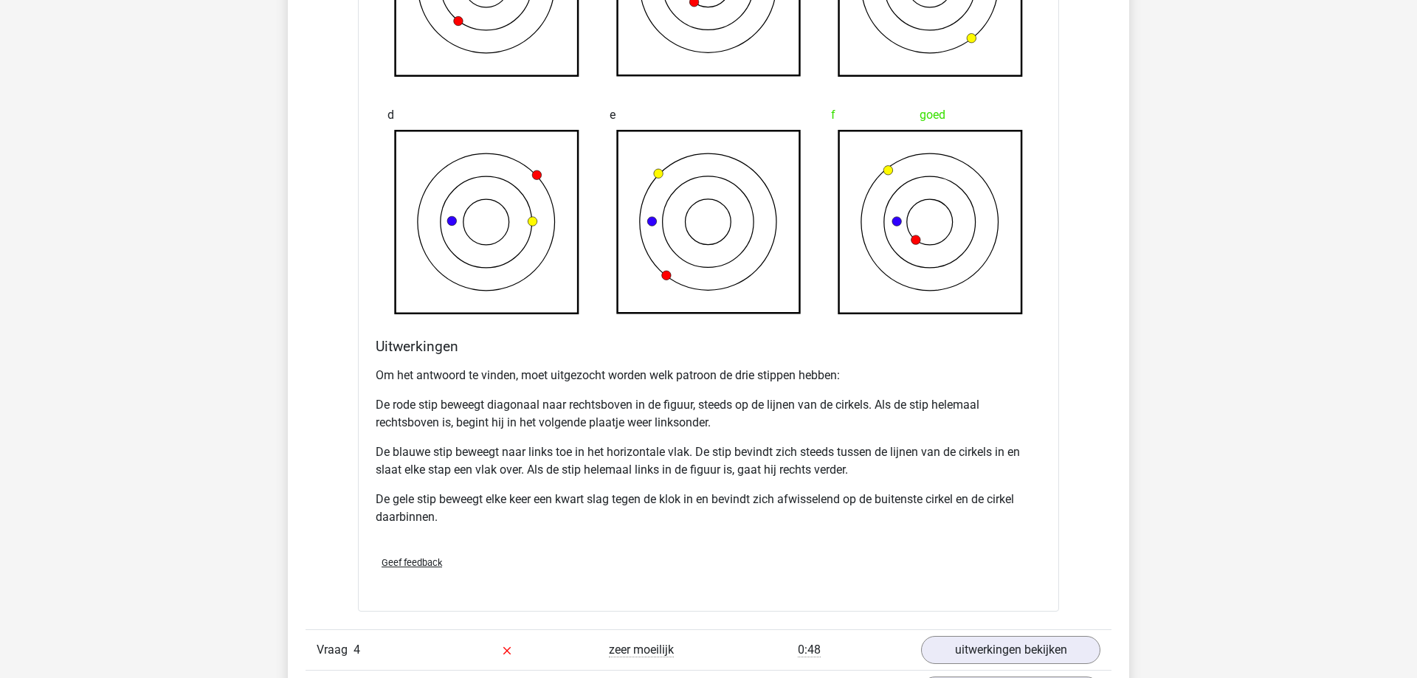
scroll to position [1506, 0]
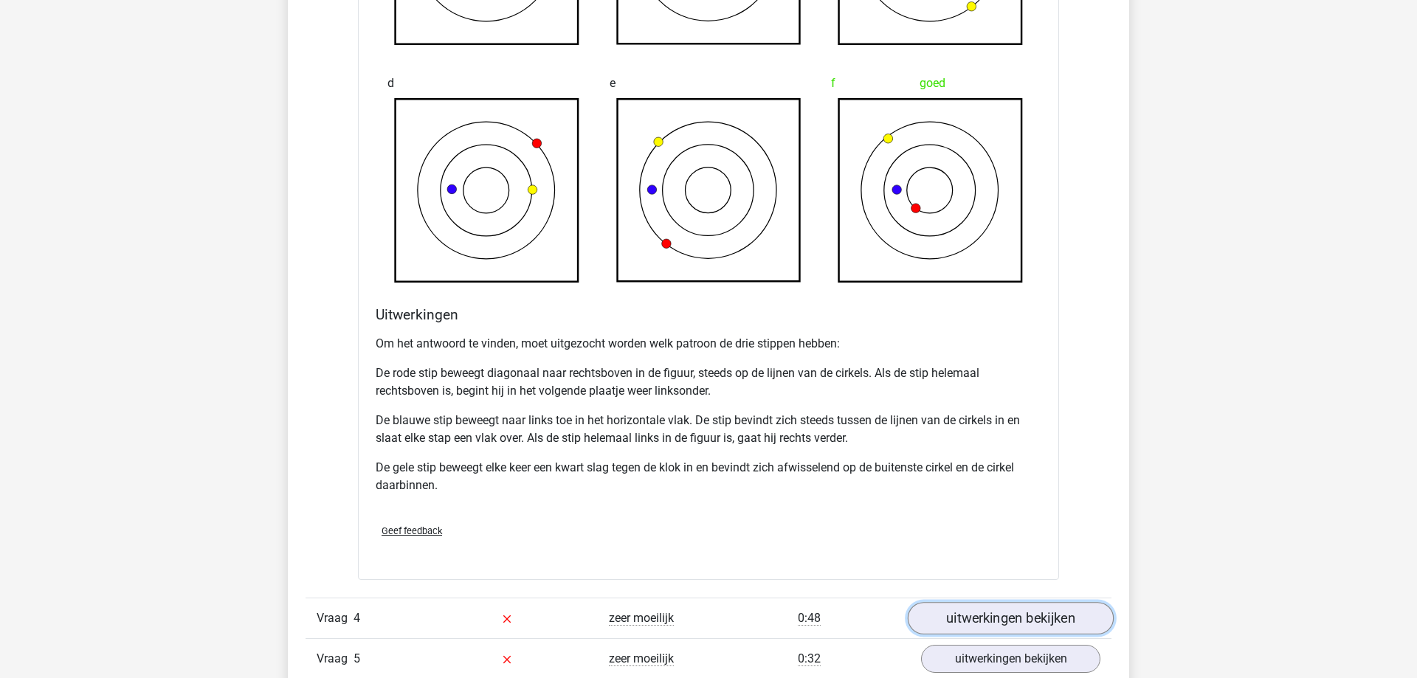
click at [1057, 624] on link "uitwerkingen bekijken" at bounding box center [1011, 618] width 206 height 32
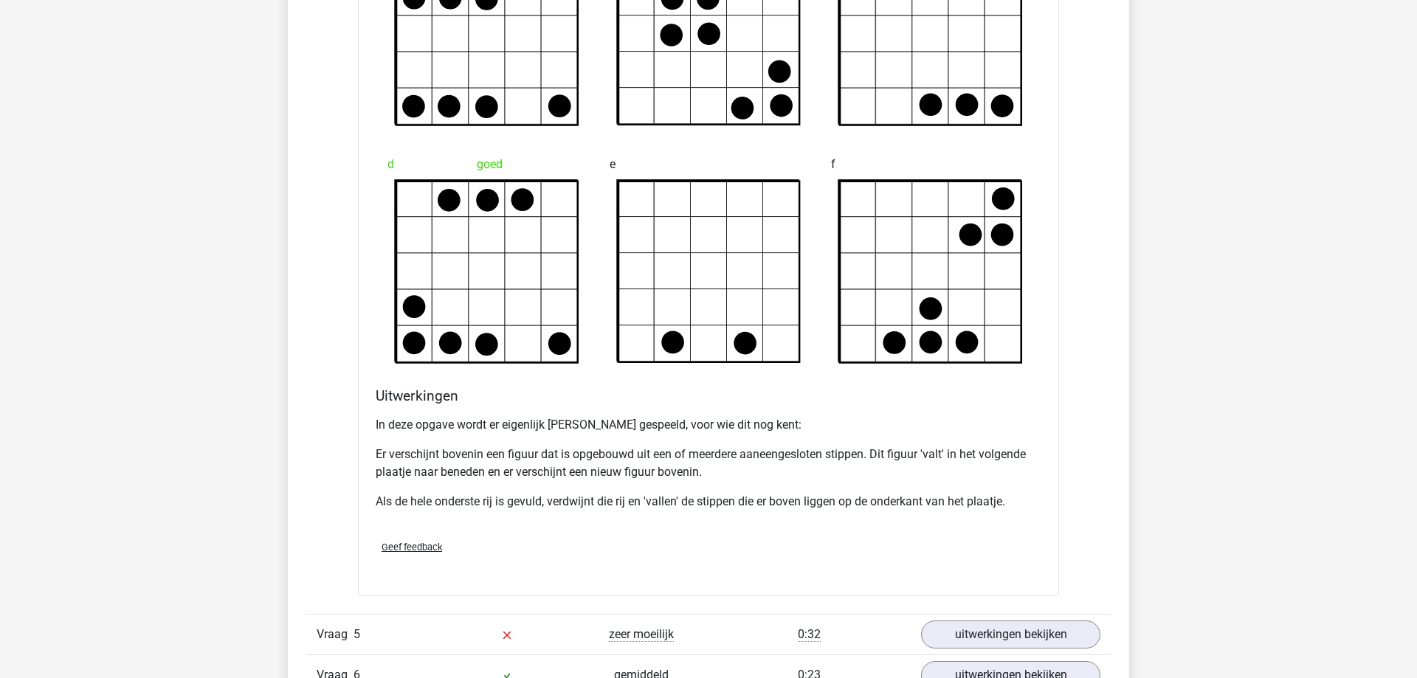
scroll to position [2484, 0]
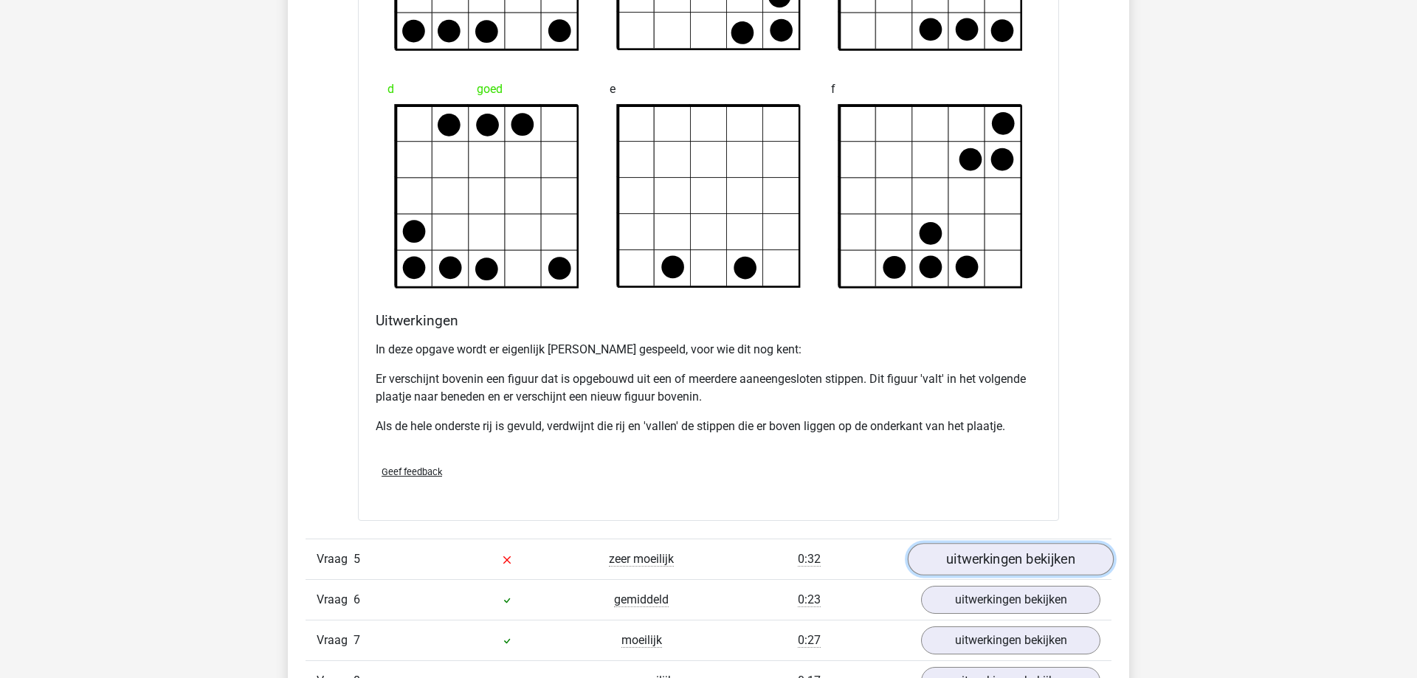
click at [962, 554] on link "uitwerkingen bekijken" at bounding box center [1011, 560] width 206 height 32
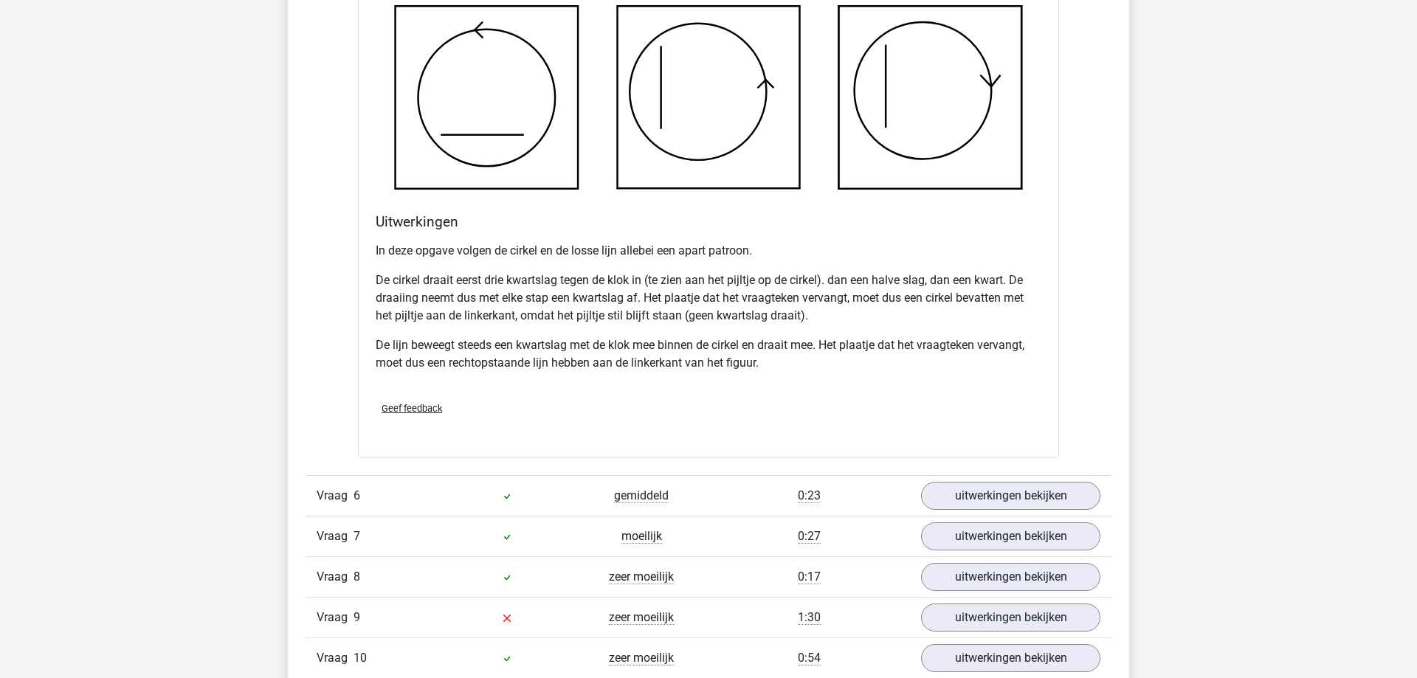
scroll to position [3614, 0]
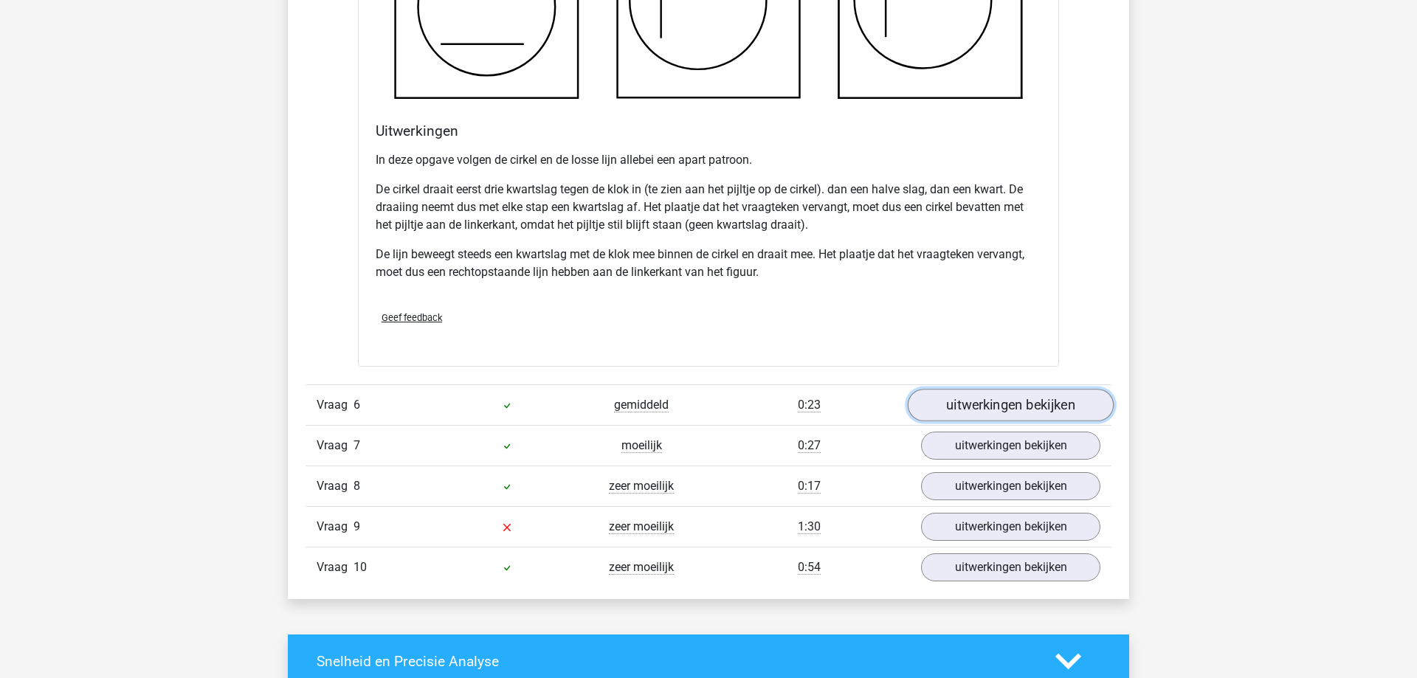
click at [955, 406] on link "uitwerkingen bekijken" at bounding box center [1011, 405] width 206 height 32
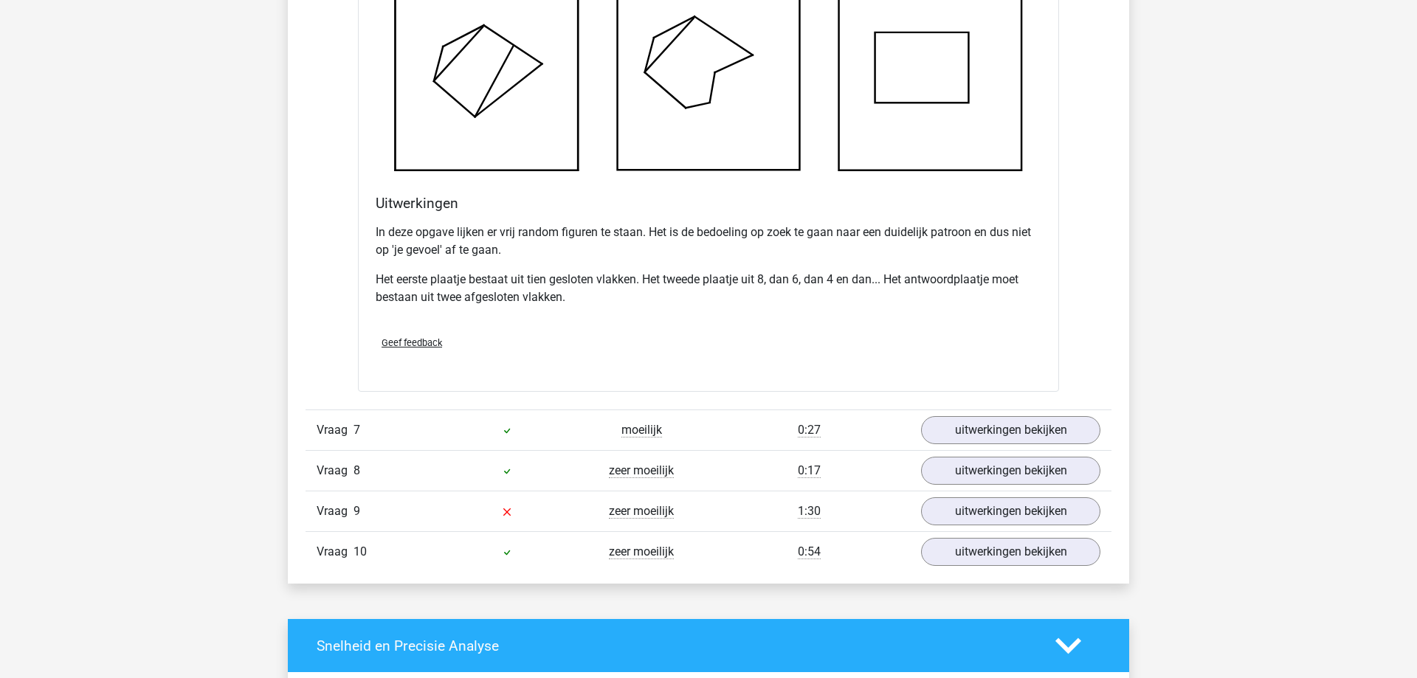
scroll to position [4517, 0]
click at [951, 437] on link "uitwerkingen bekijken" at bounding box center [1011, 429] width 206 height 32
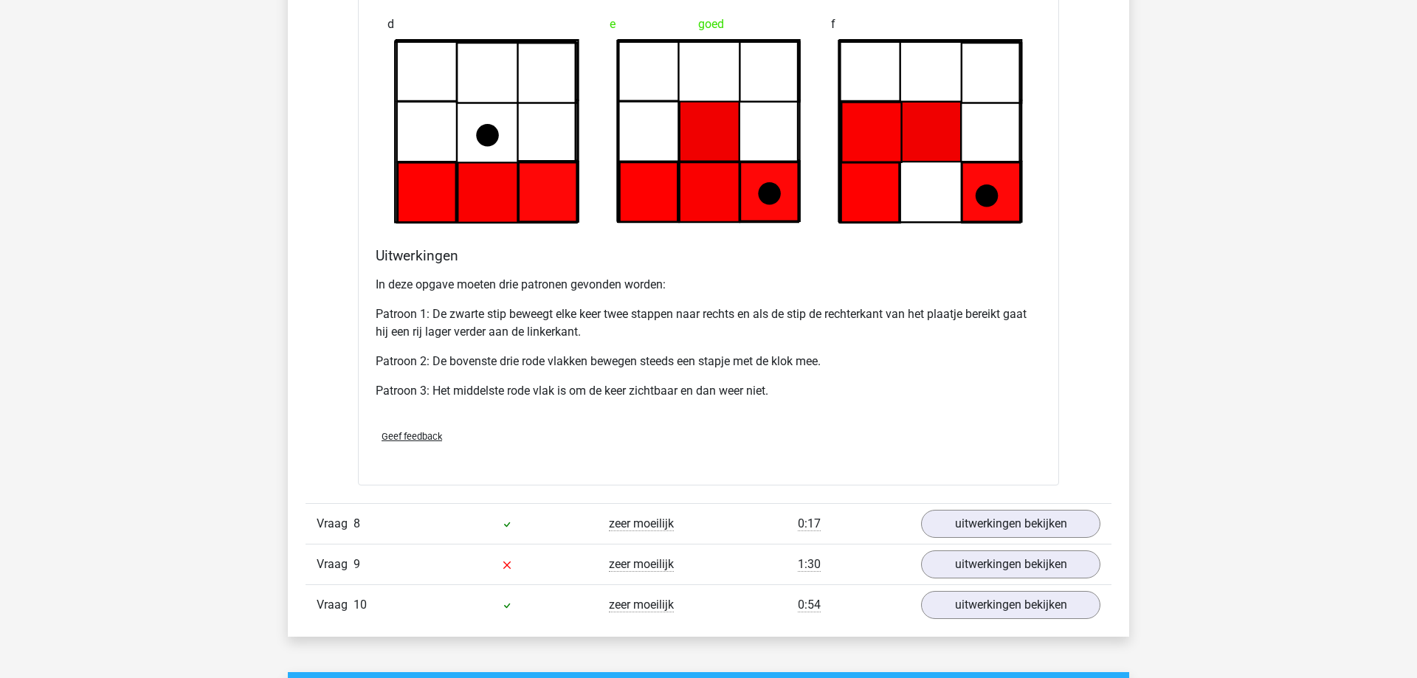
scroll to position [5421, 0]
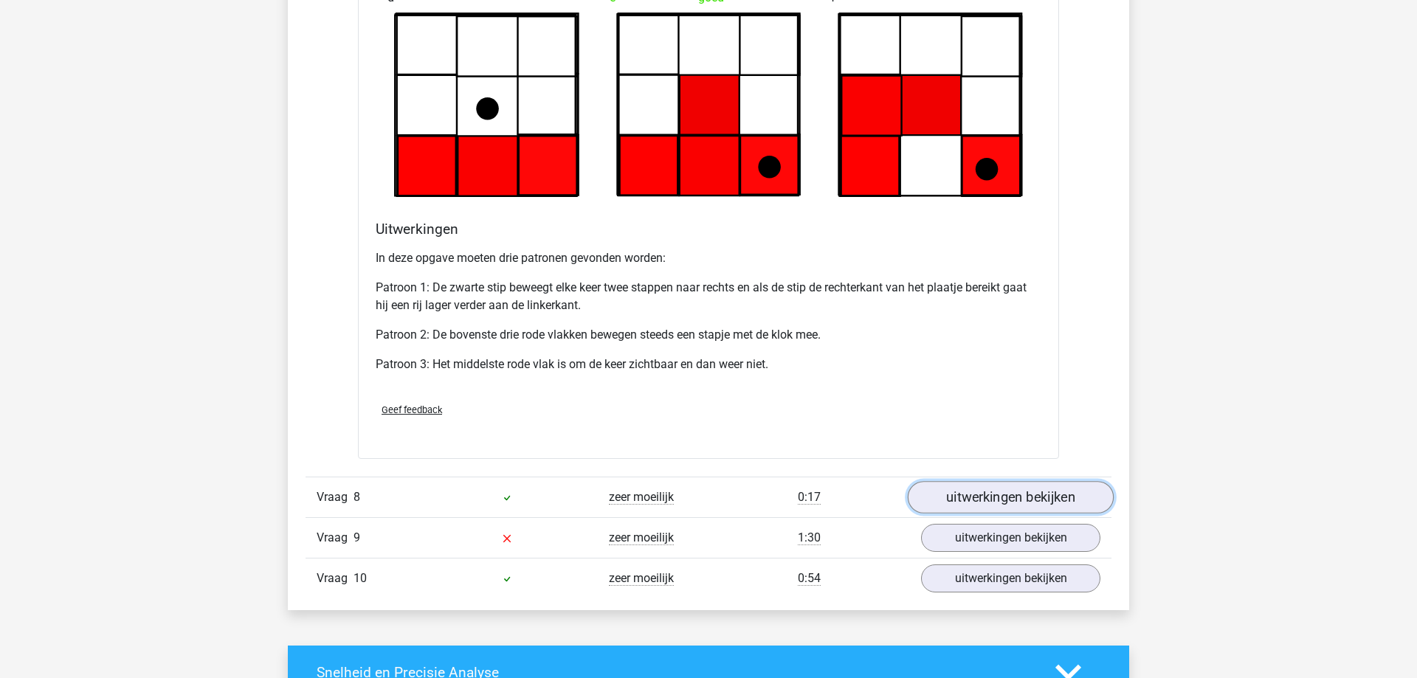
click at [940, 495] on link "uitwerkingen bekijken" at bounding box center [1011, 497] width 206 height 32
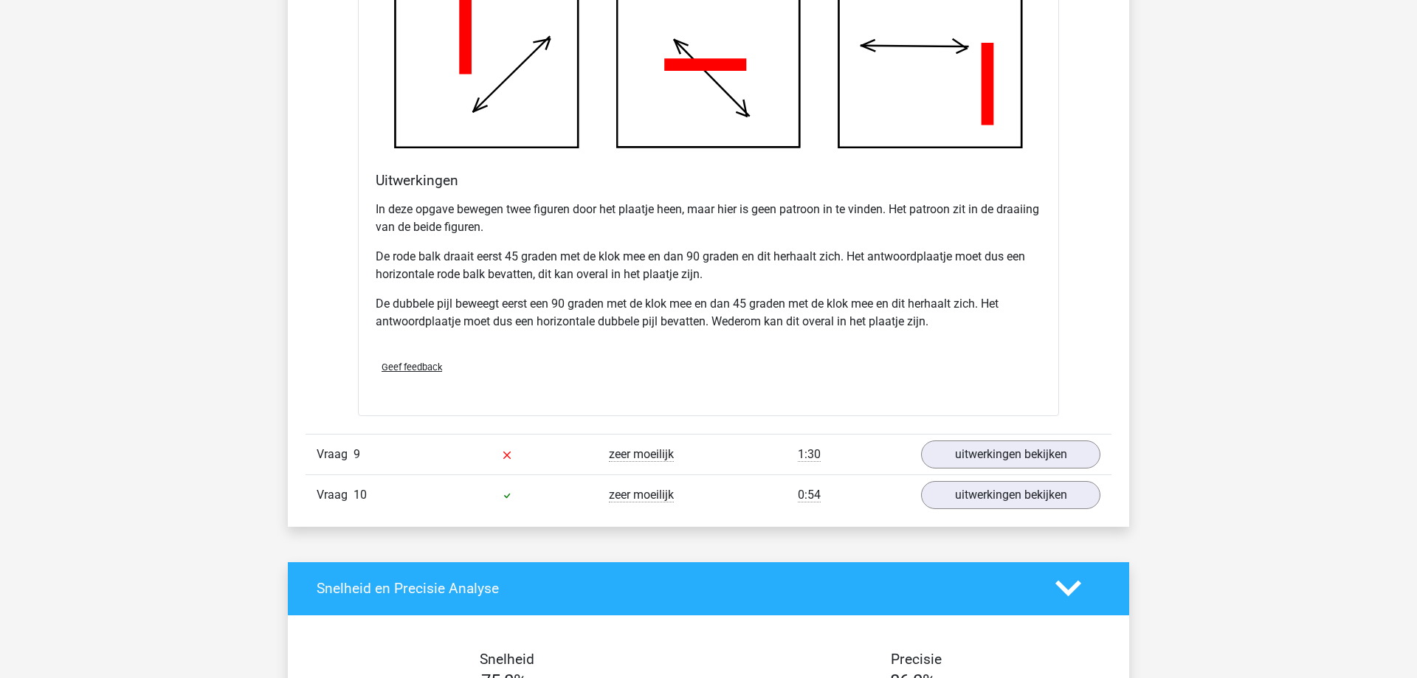
scroll to position [6475, 0]
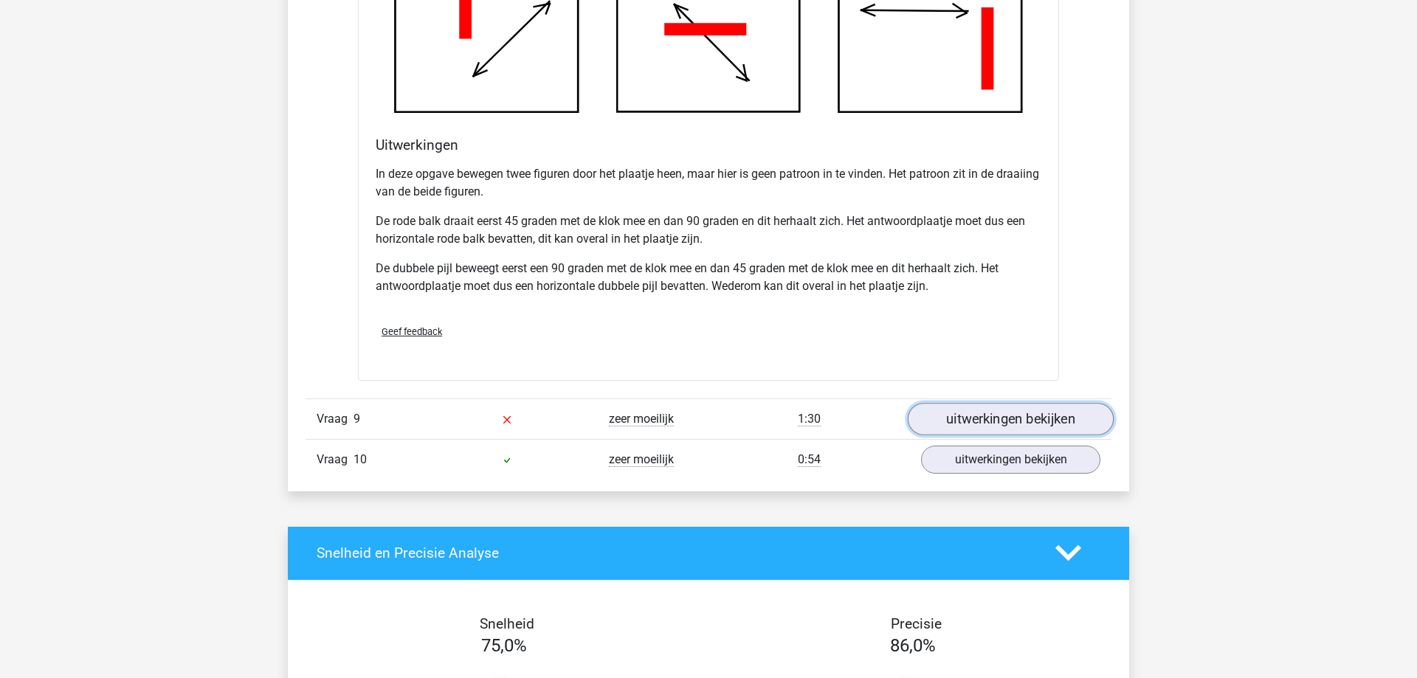
click at [991, 429] on link "uitwerkingen bekijken" at bounding box center [1011, 419] width 206 height 32
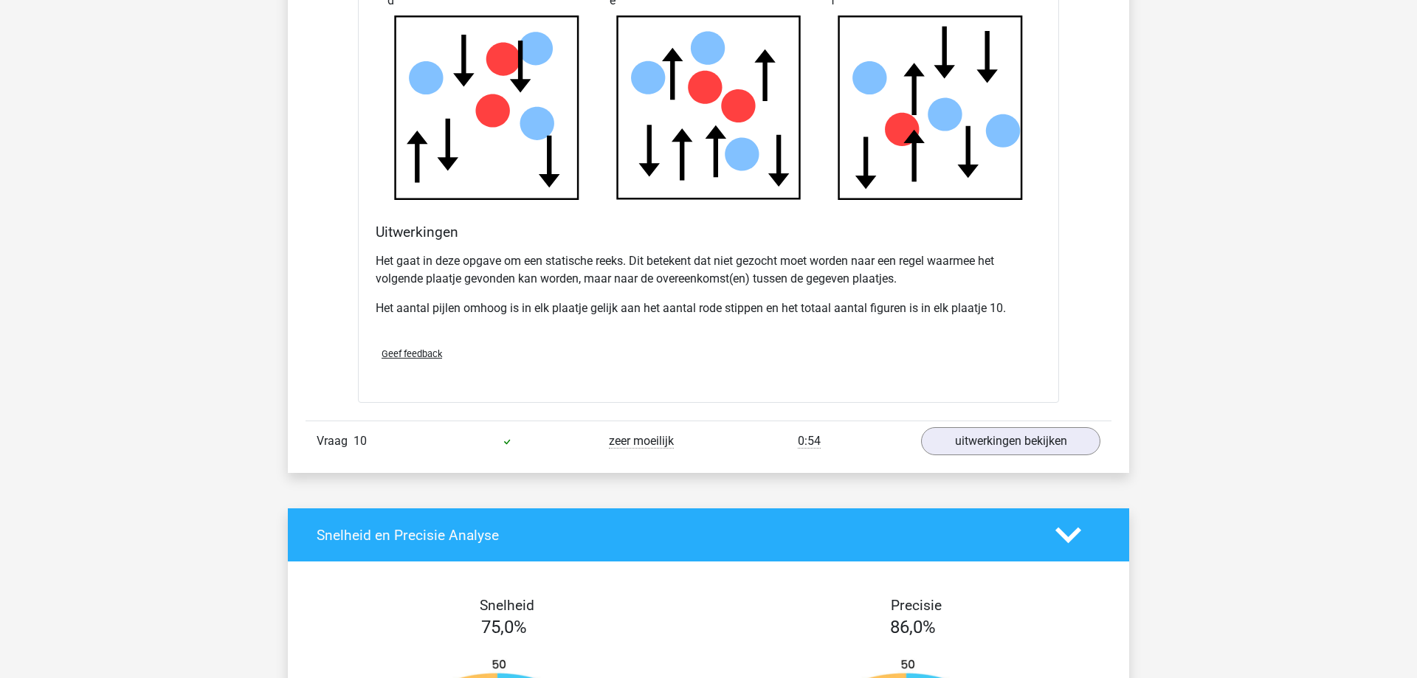
scroll to position [7378, 0]
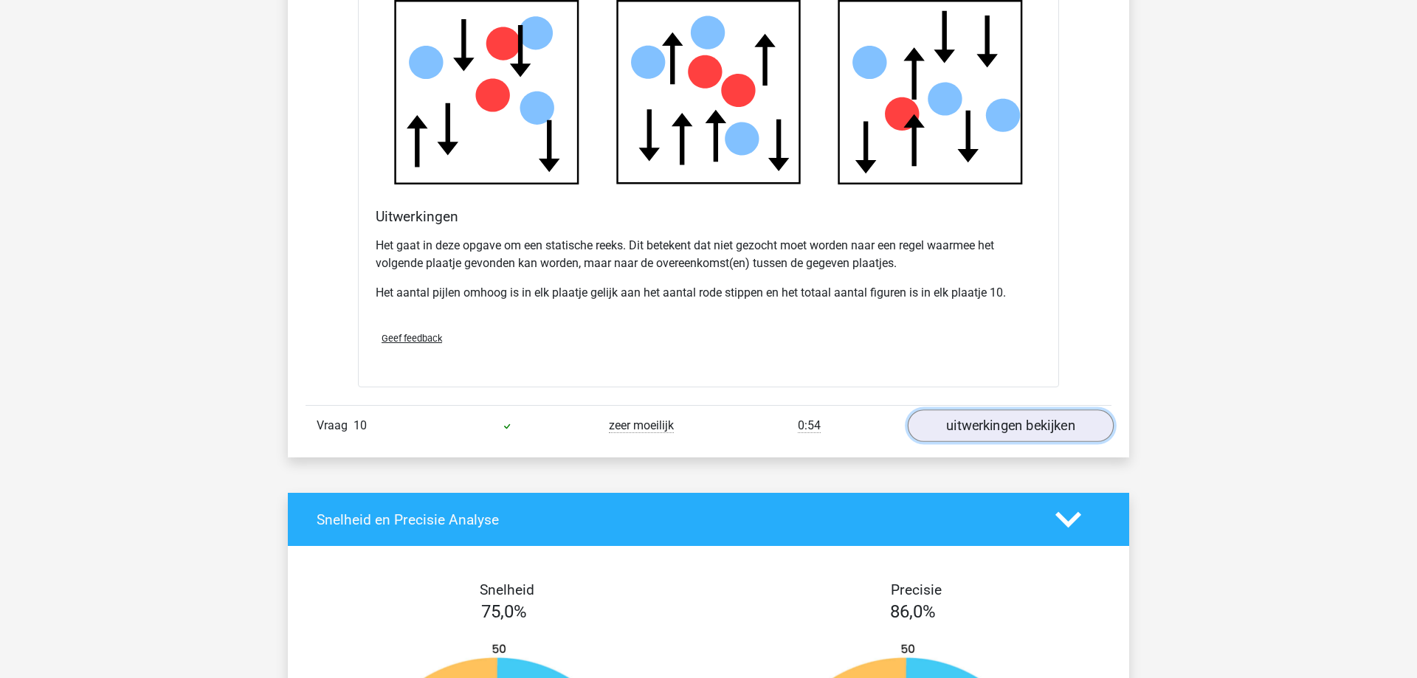
click at [1017, 429] on link "uitwerkingen bekijken" at bounding box center [1011, 426] width 206 height 32
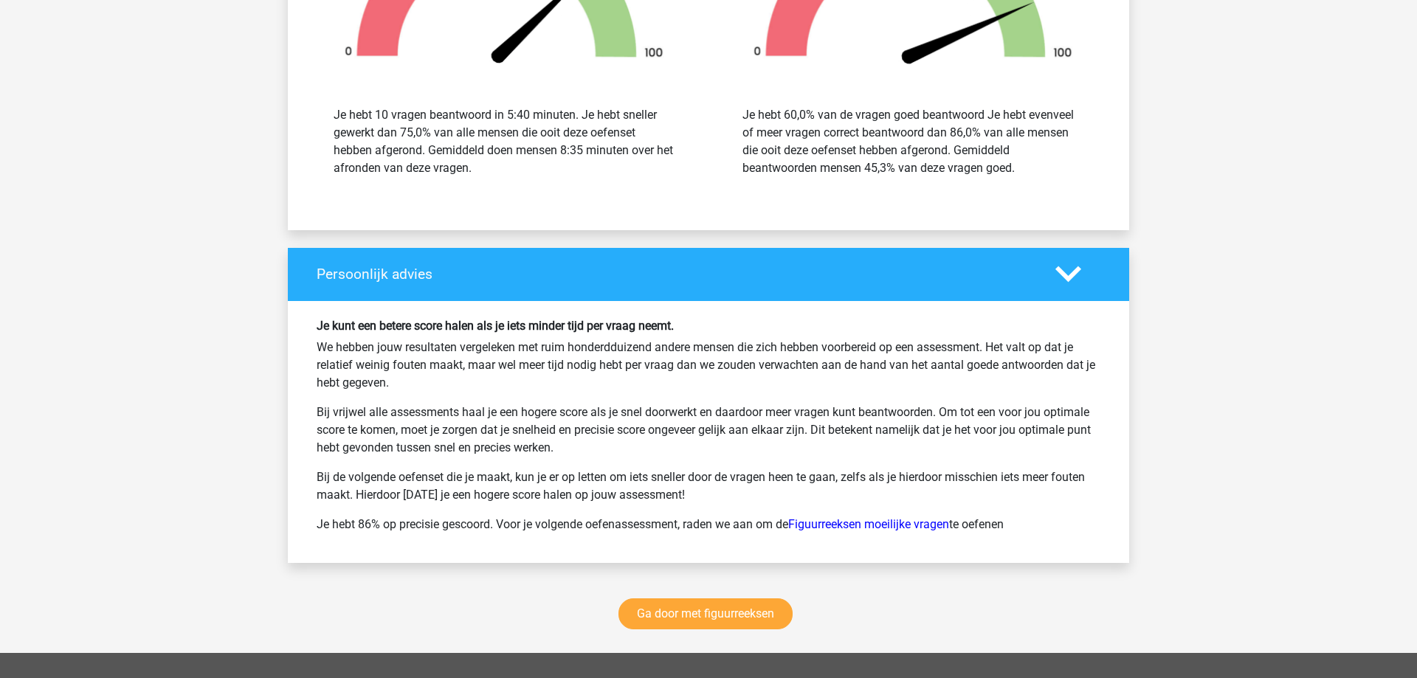
scroll to position [9335, 0]
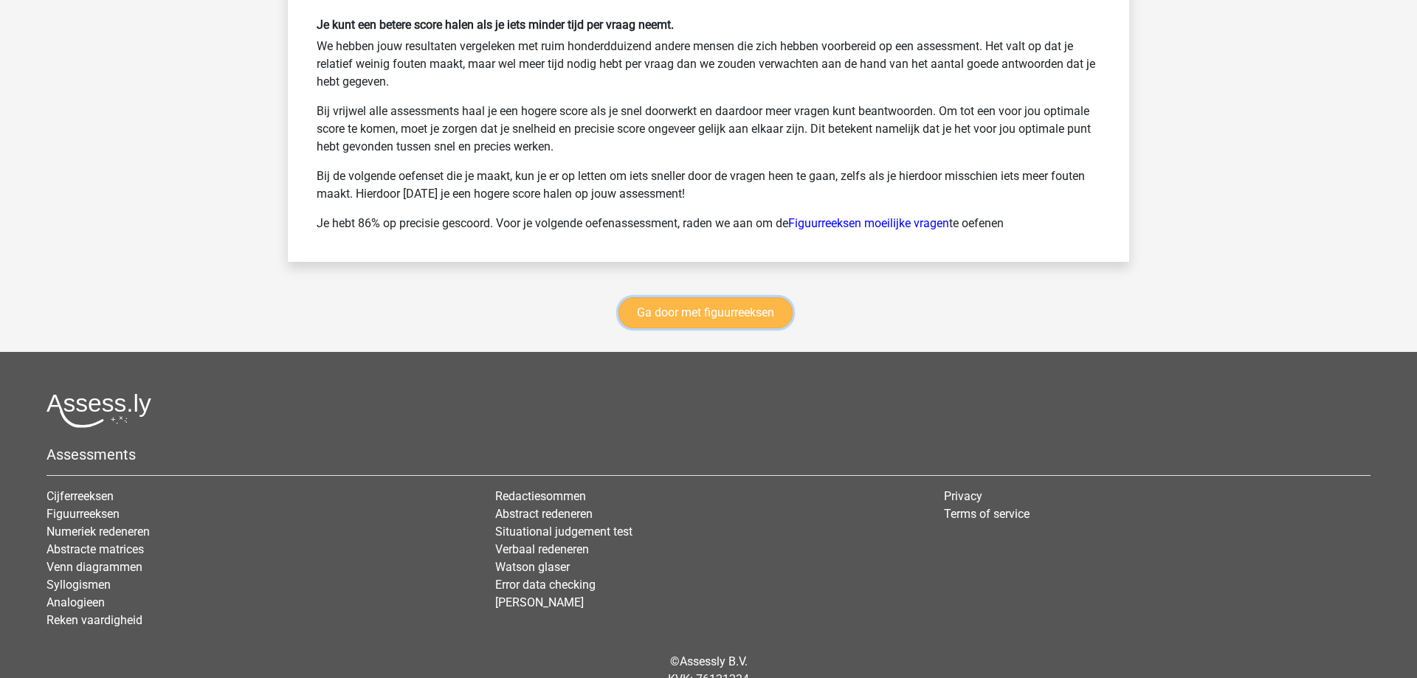
click at [697, 314] on link "Ga door met figuurreeksen" at bounding box center [706, 312] width 174 height 31
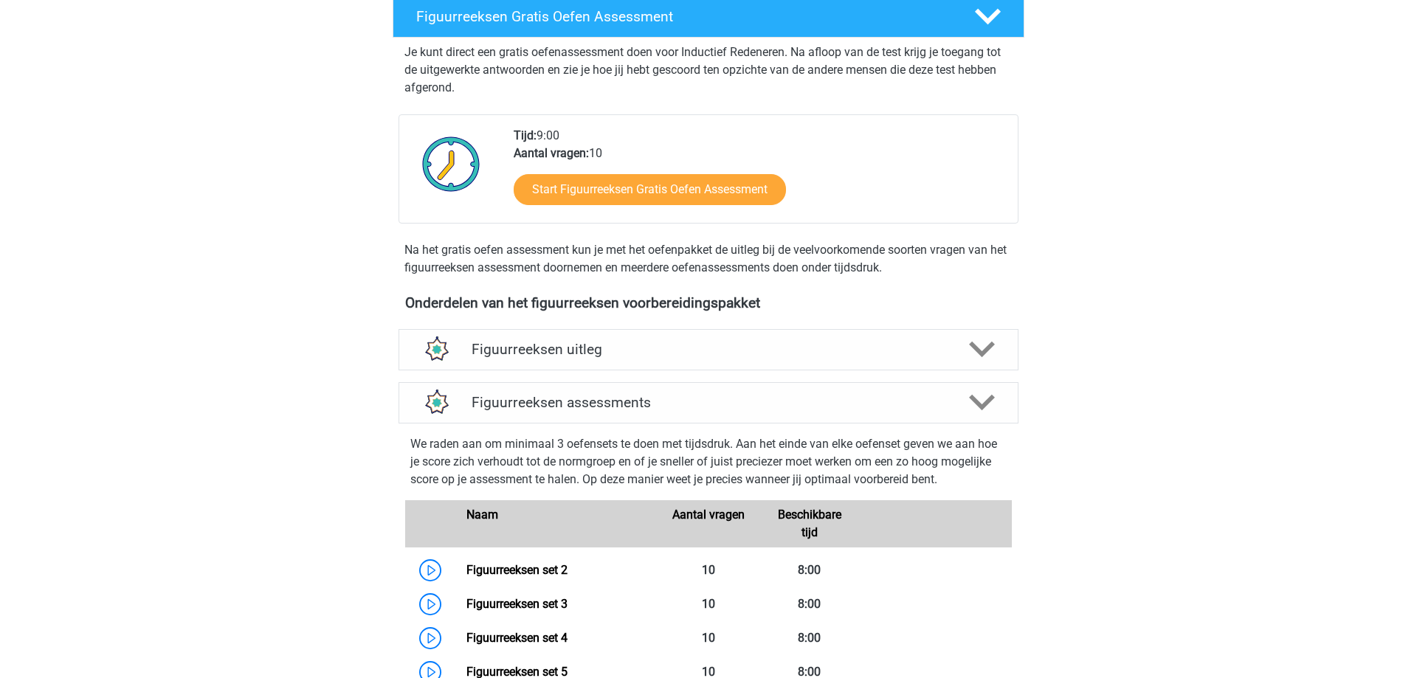
scroll to position [340, 0]
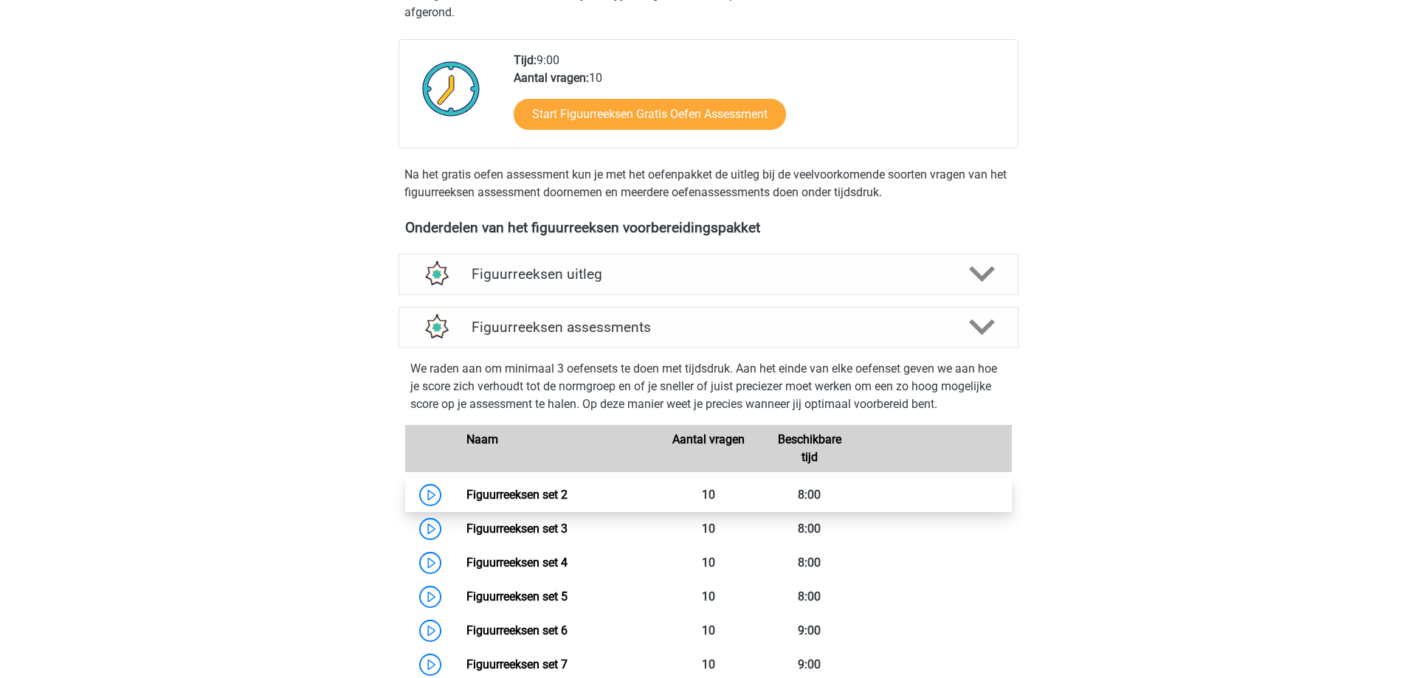
click at [568, 494] on link "Figuurreeksen set 2" at bounding box center [516, 495] width 101 height 14
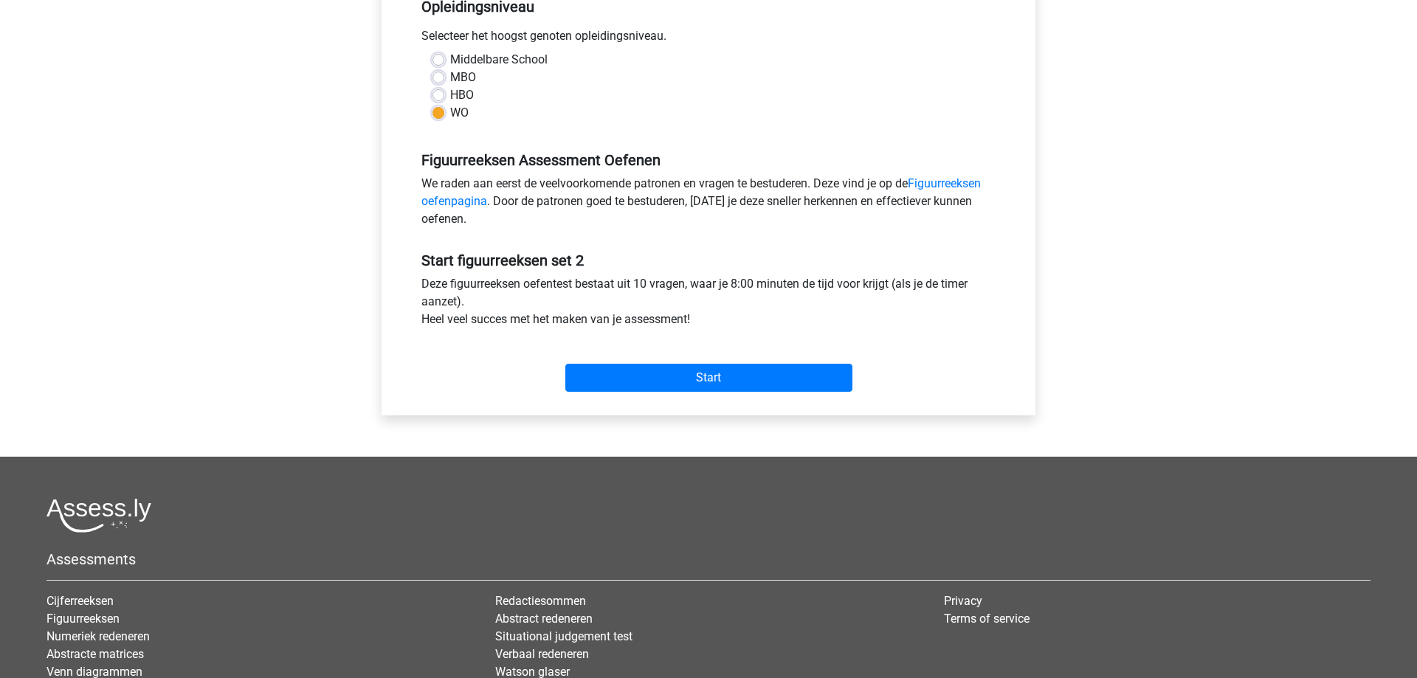
scroll to position [376, 0]
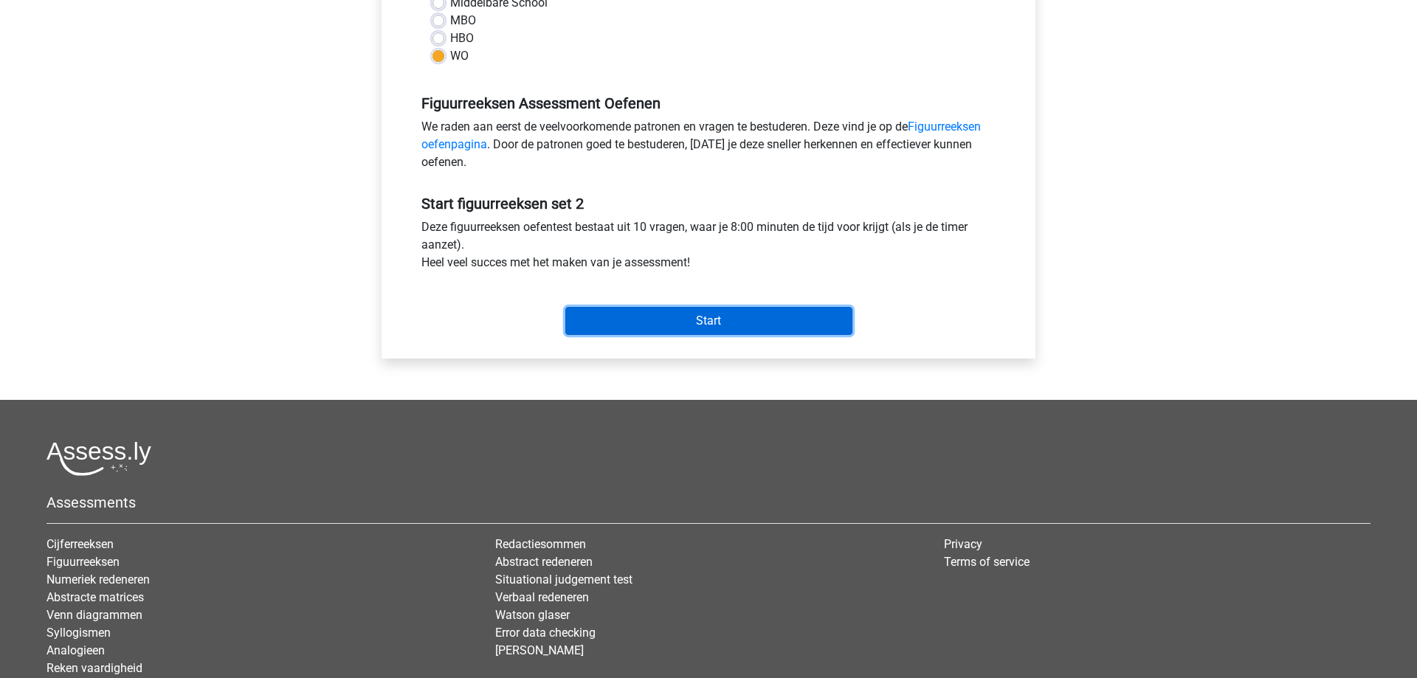
click at [718, 326] on input "Start" at bounding box center [708, 321] width 287 height 28
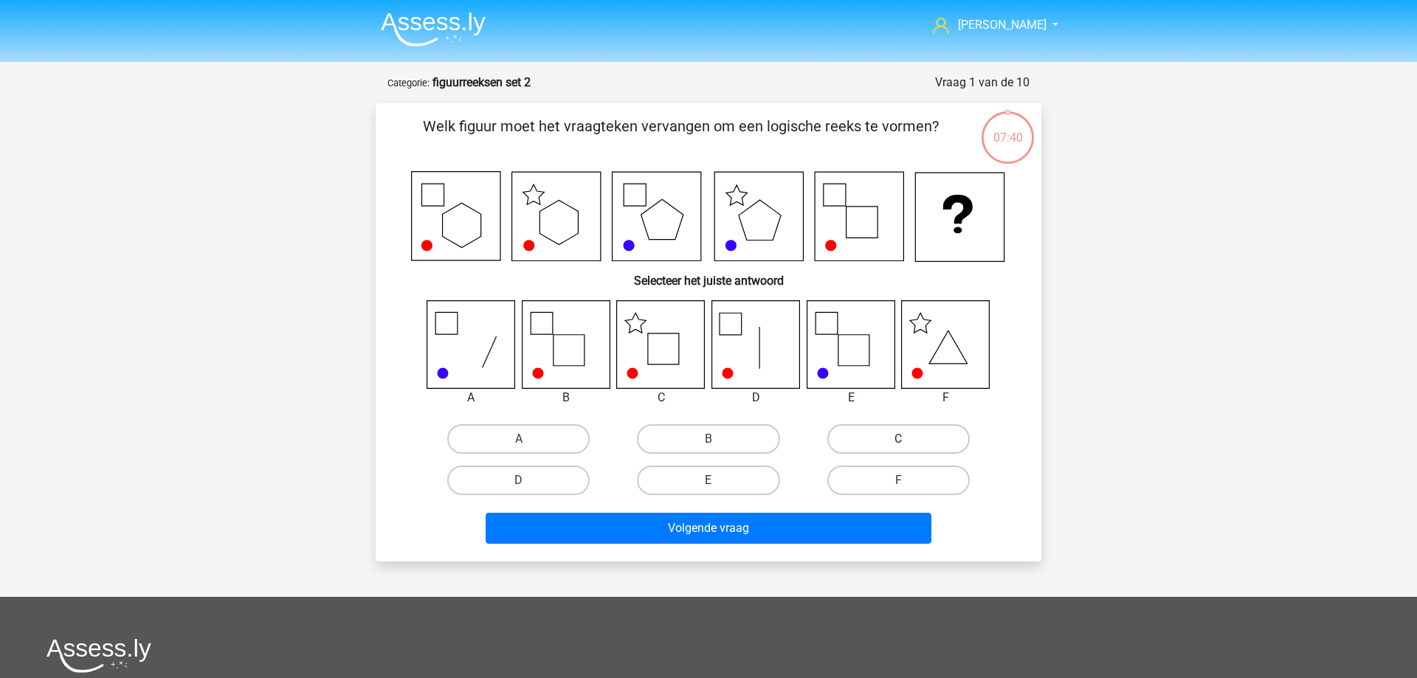
click at [895, 431] on label "C" at bounding box center [898, 439] width 142 height 30
click at [898, 439] on input "C" at bounding box center [903, 444] width 10 height 10
radio input "true"
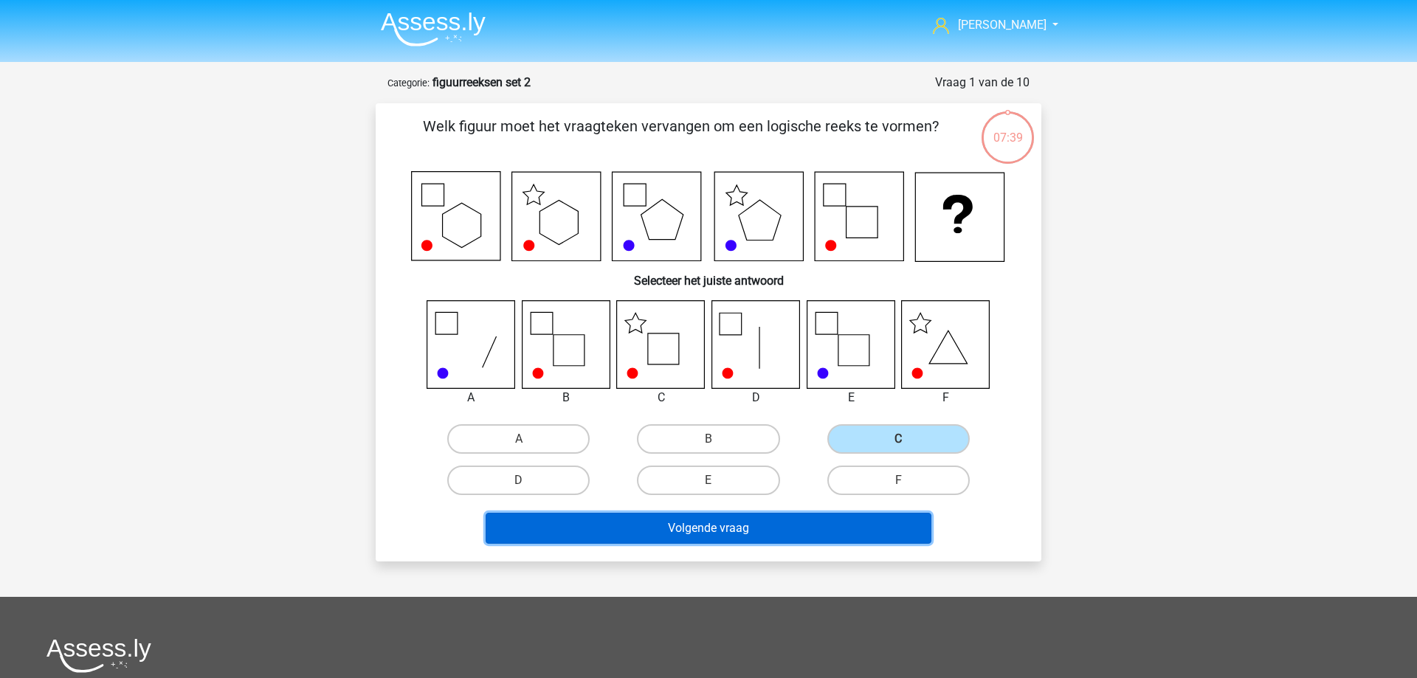
click at [669, 529] on button "Volgende vraag" at bounding box center [709, 528] width 447 height 31
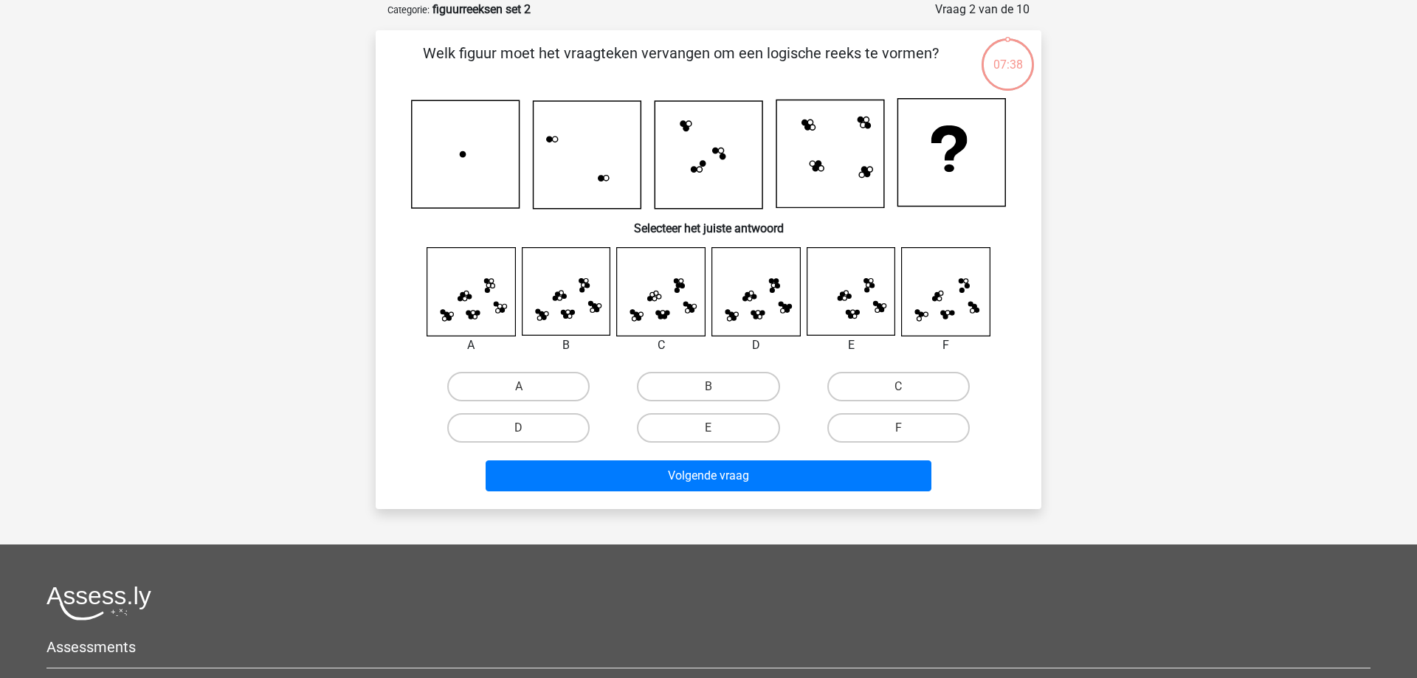
scroll to position [74, 0]
click at [495, 432] on label "D" at bounding box center [518, 428] width 142 height 30
click at [519, 432] on input "D" at bounding box center [524, 432] width 10 height 10
radio input "true"
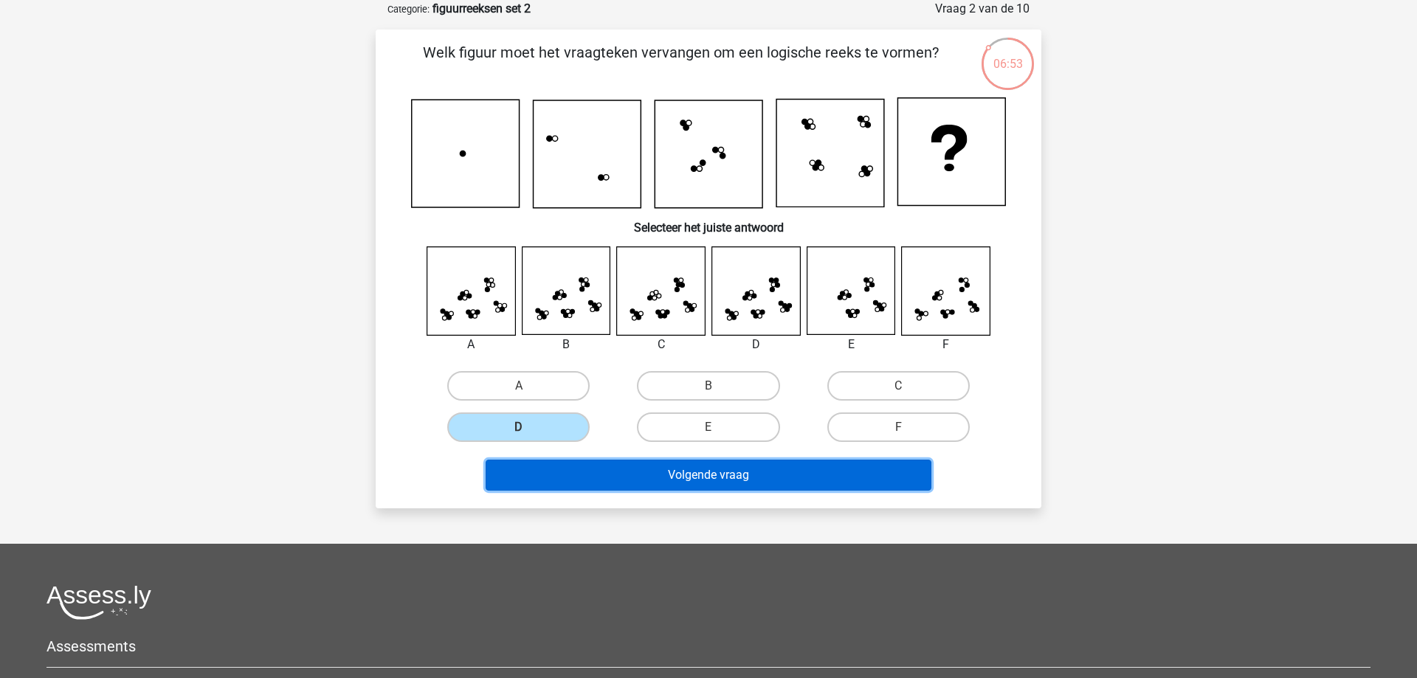
click at [604, 486] on button "Volgende vraag" at bounding box center [709, 475] width 447 height 31
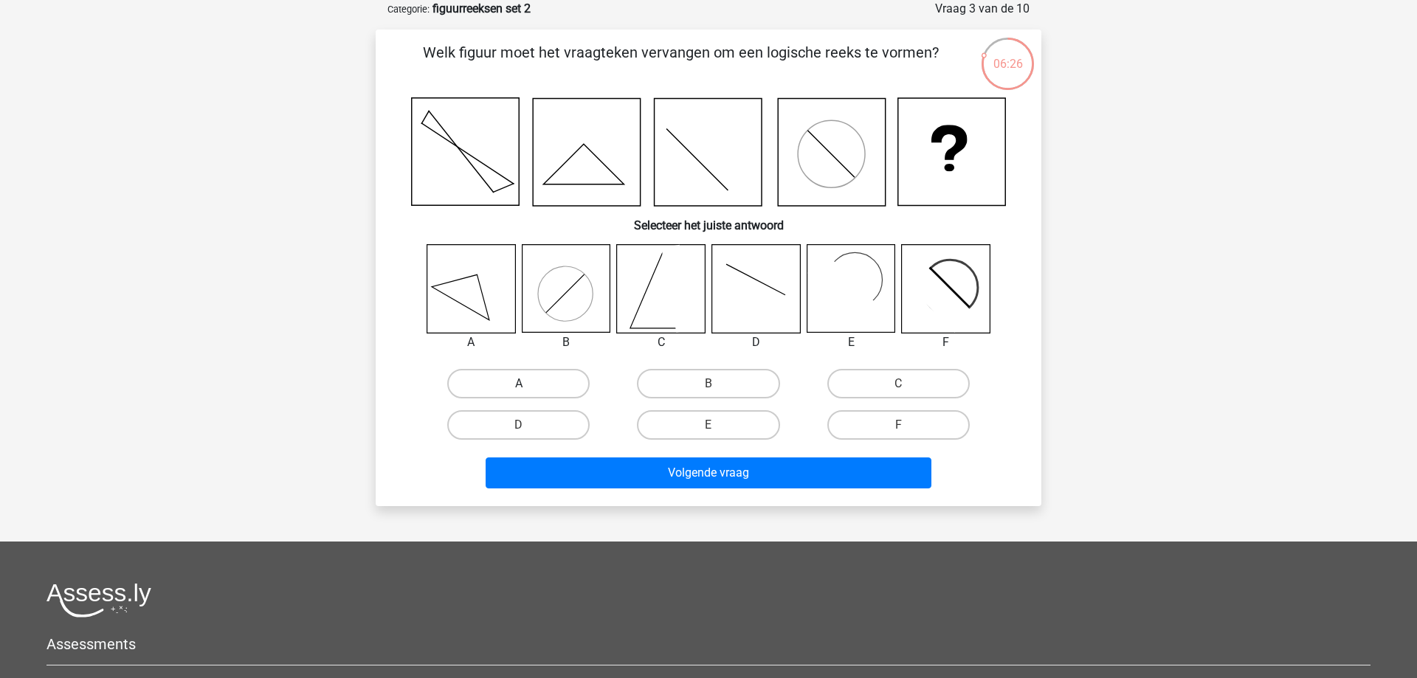
click at [545, 384] on label "A" at bounding box center [518, 384] width 142 height 30
click at [528, 384] on input "A" at bounding box center [524, 389] width 10 height 10
radio input "true"
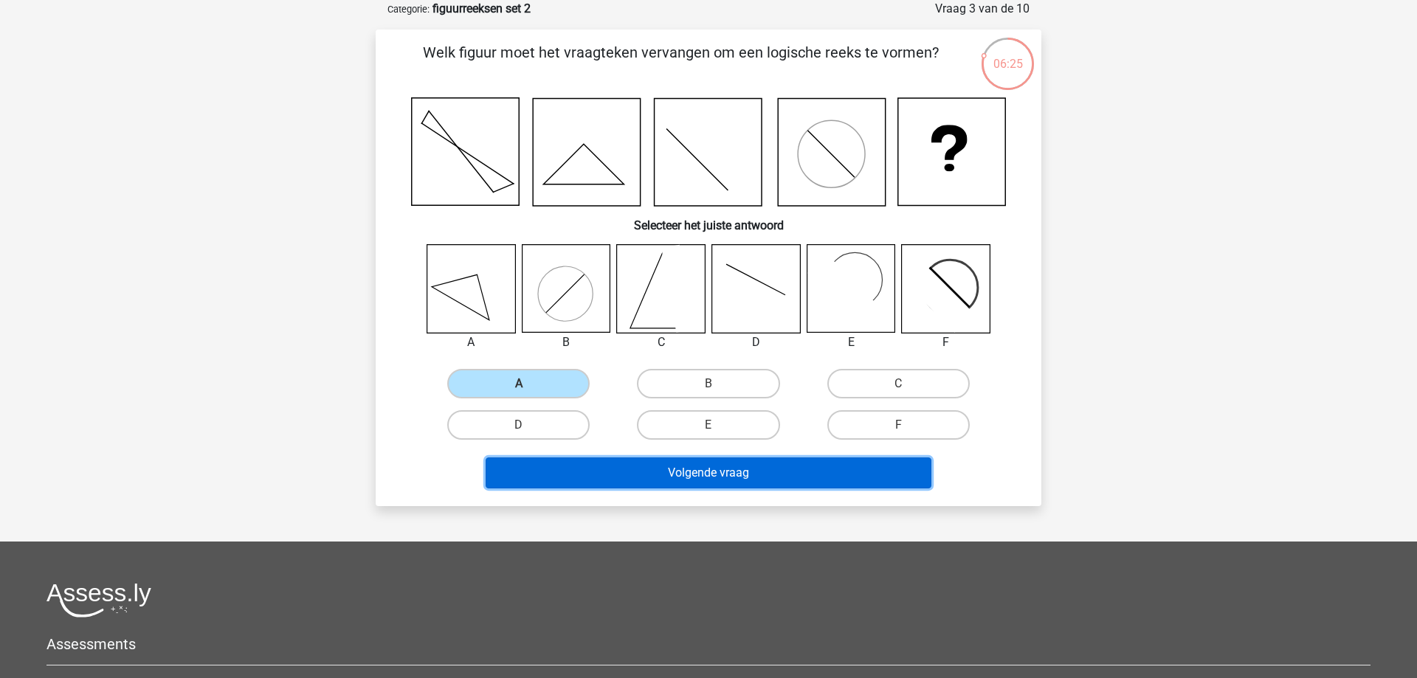
click at [619, 478] on button "Volgende vraag" at bounding box center [709, 473] width 447 height 31
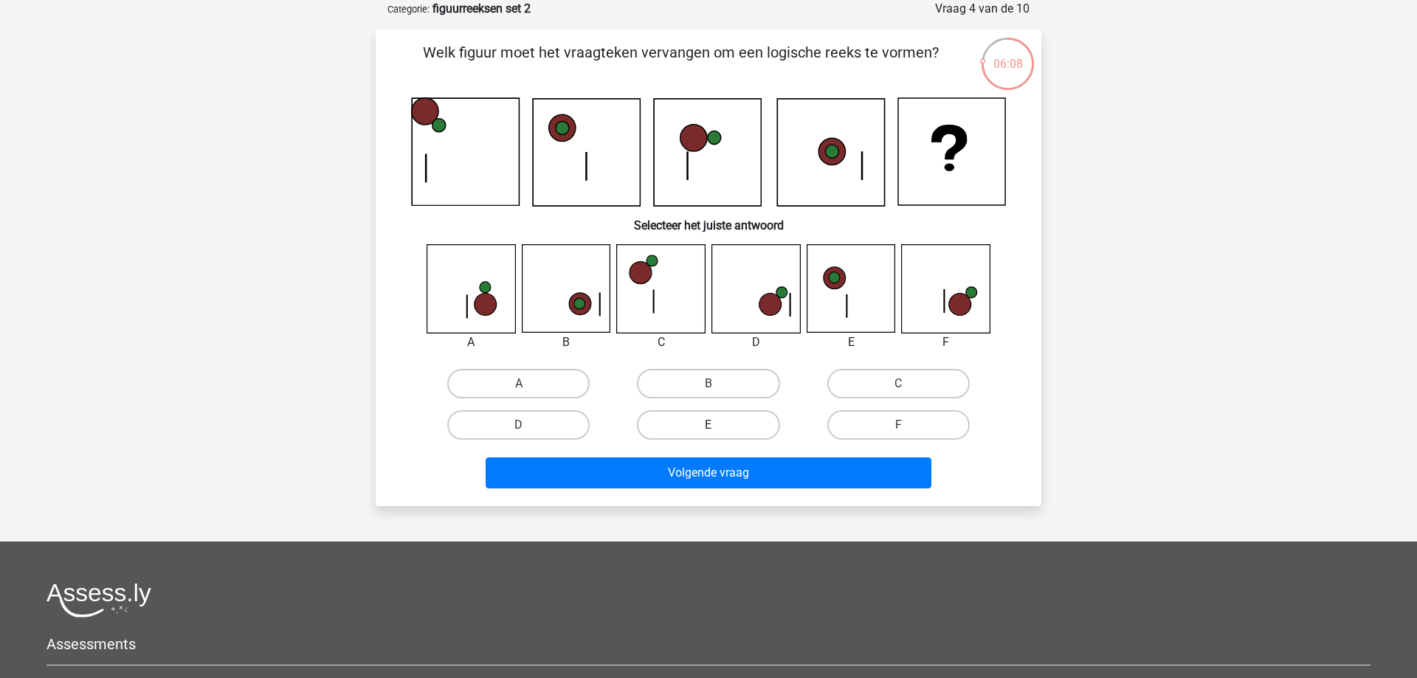
click at [695, 412] on label "E" at bounding box center [708, 425] width 142 height 30
click at [709, 425] on input "E" at bounding box center [714, 430] width 10 height 10
radio input "true"
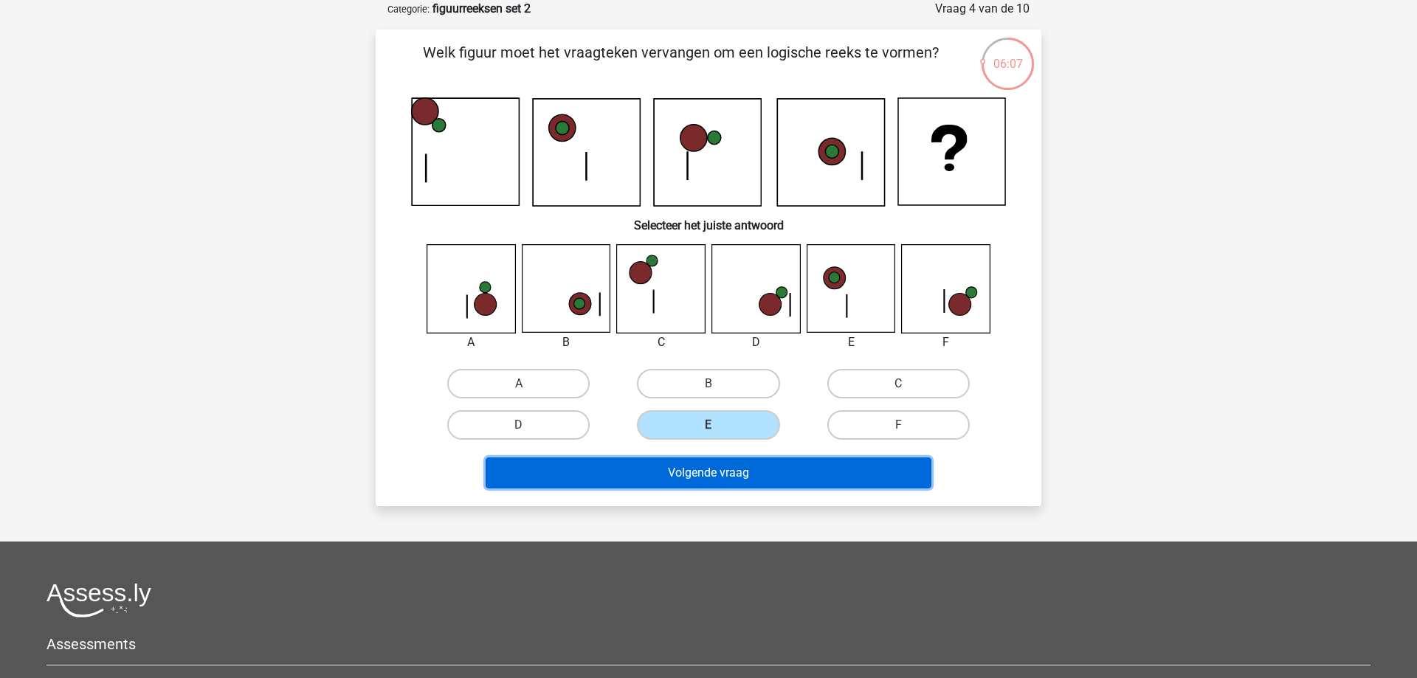
click at [725, 473] on button "Volgende vraag" at bounding box center [709, 473] width 447 height 31
